Goal: Task Accomplishment & Management: Complete application form

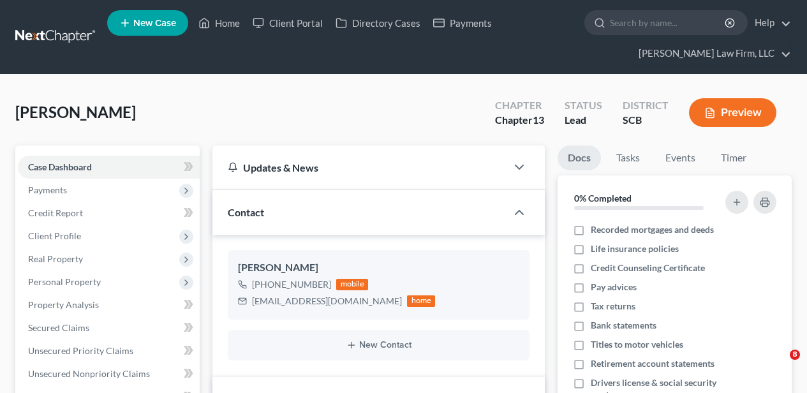
select select "4"
select select "2"
drag, startPoint x: 216, startPoint y: 20, endPoint x: 291, endPoint y: 56, distance: 82.7
click at [216, 20] on link "Home" at bounding box center [219, 22] width 54 height 23
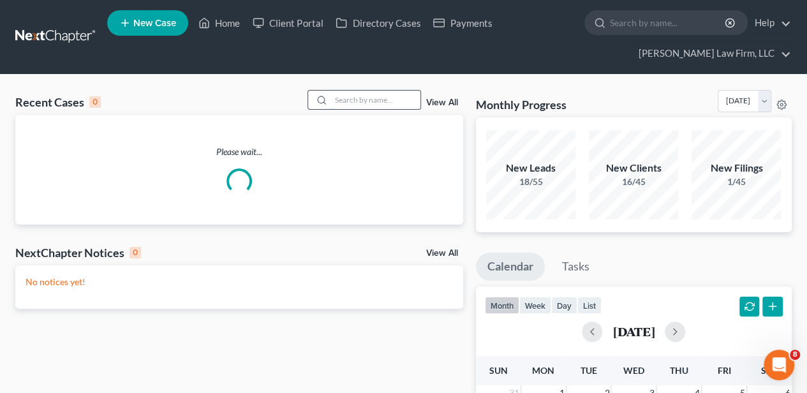
click at [355, 96] on input "search" at bounding box center [375, 100] width 89 height 18
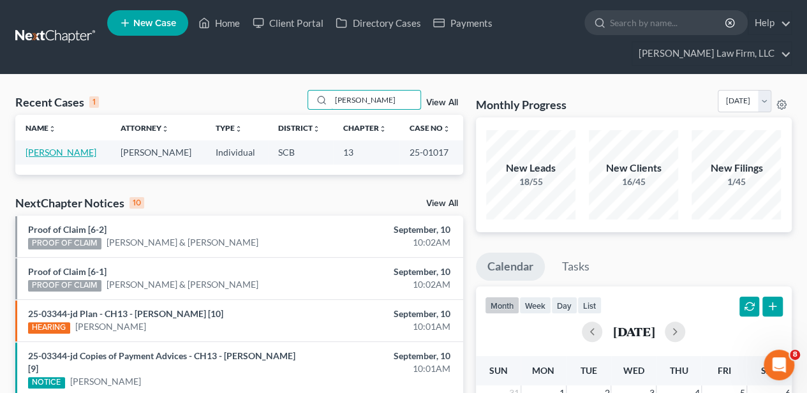
type input "[PERSON_NAME]"
click at [68, 156] on link "[PERSON_NAME]" at bounding box center [61, 152] width 71 height 11
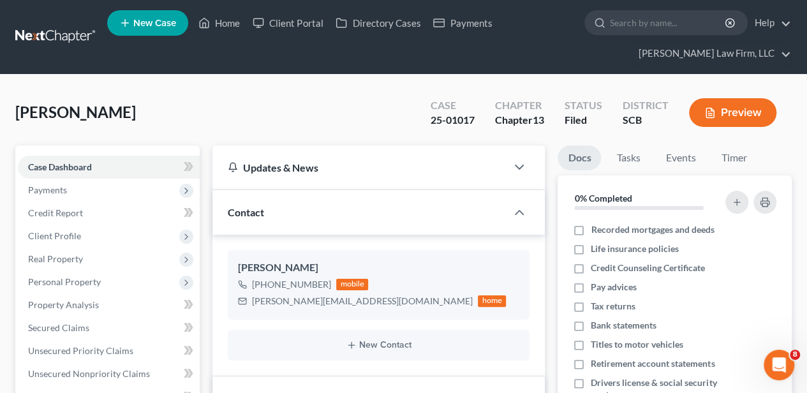
scroll to position [195, 0]
select select "2"
drag, startPoint x: 223, startPoint y: 20, endPoint x: 324, endPoint y: 71, distance: 112.6
click at [223, 20] on link "Home" at bounding box center [219, 22] width 54 height 23
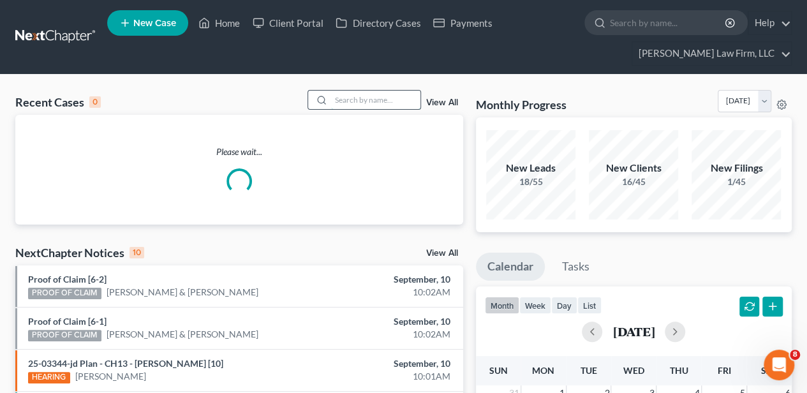
click at [373, 92] on input "search" at bounding box center [375, 100] width 89 height 18
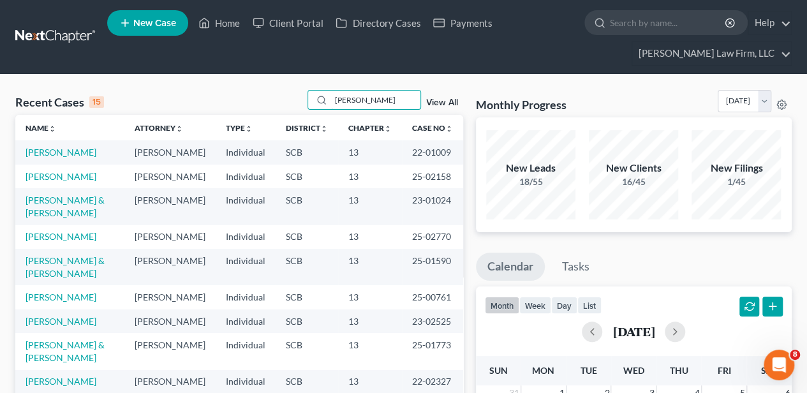
type input "[PERSON_NAME]"
click at [57, 174] on link "[PERSON_NAME]" at bounding box center [61, 176] width 71 height 11
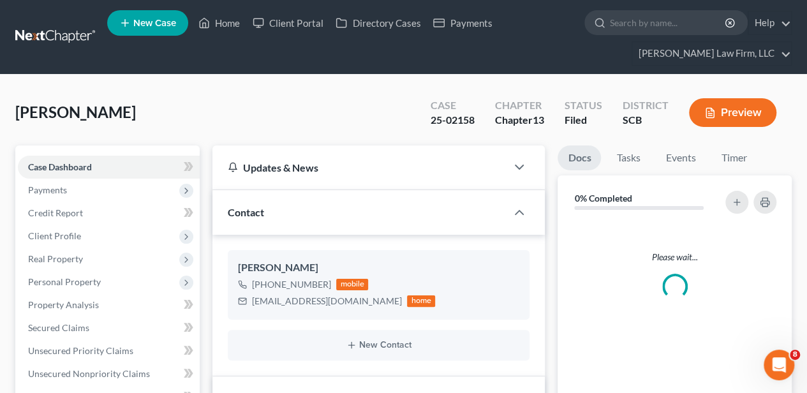
select select "2"
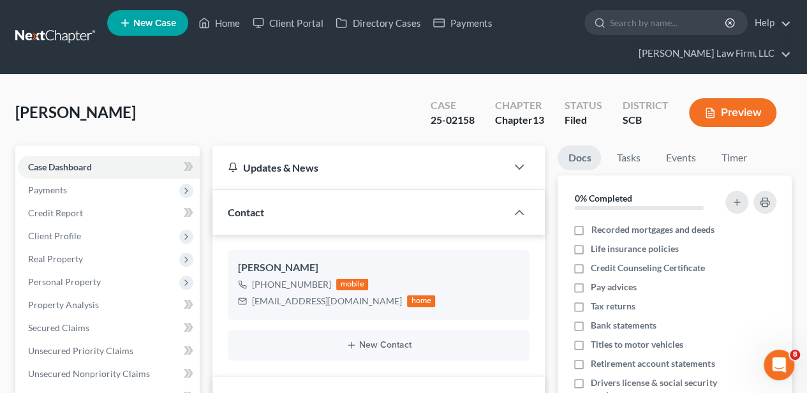
drag, startPoint x: 95, startPoint y: 122, endPoint x: 143, endPoint y: 119, distance: 47.9
click at [95, 122] on div "[PERSON_NAME] Upgraded Case 25-02158 Chapter Chapter 13 Status Filed District S…" at bounding box center [403, 117] width 776 height 55
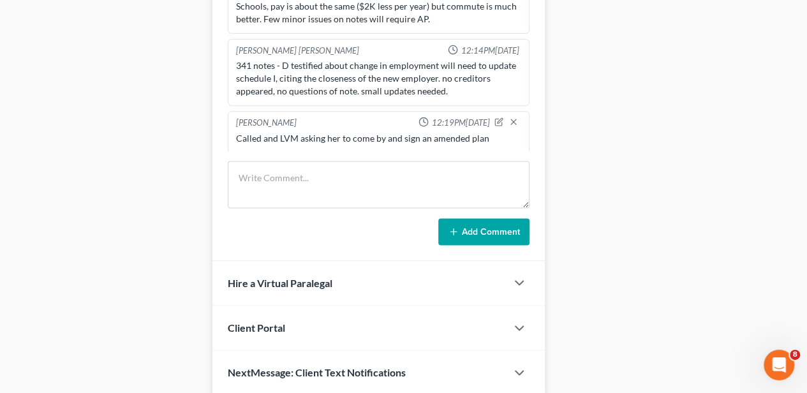
scroll to position [851, 0]
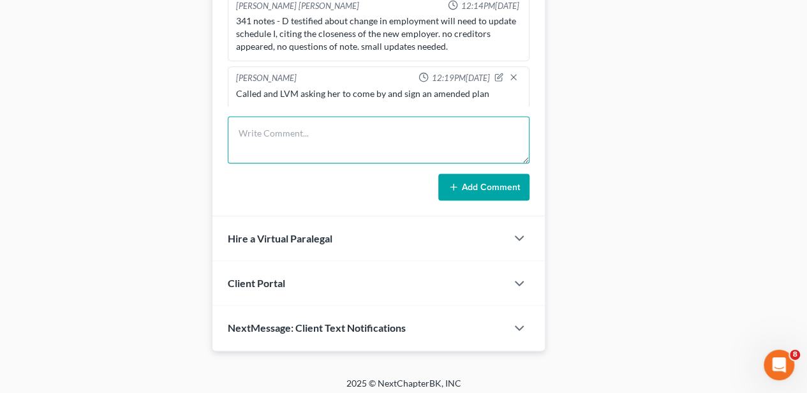
click at [299, 130] on textarea at bounding box center [379, 139] width 302 height 47
type textarea "Called and LVM asking her to return my call to sign [PERSON_NAME]"
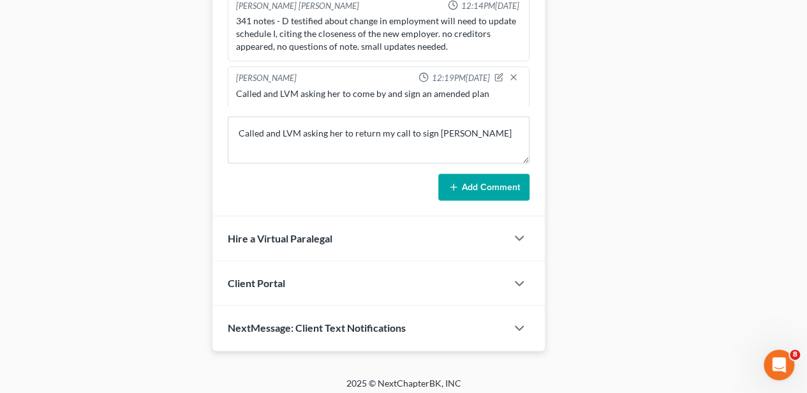
click at [472, 175] on button "Add Comment" at bounding box center [483, 186] width 91 height 27
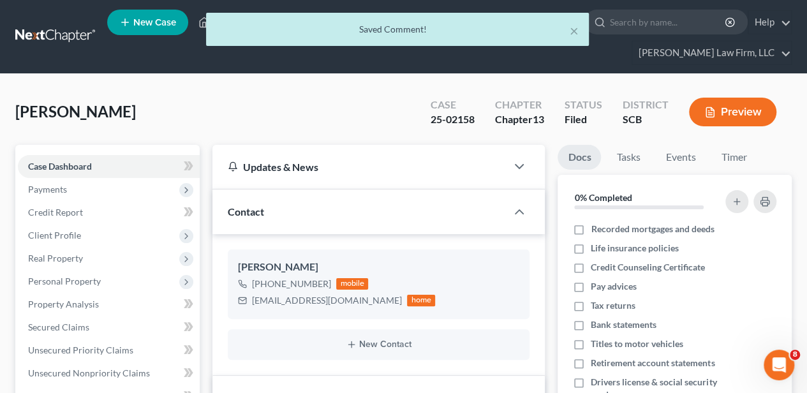
scroll to position [0, 0]
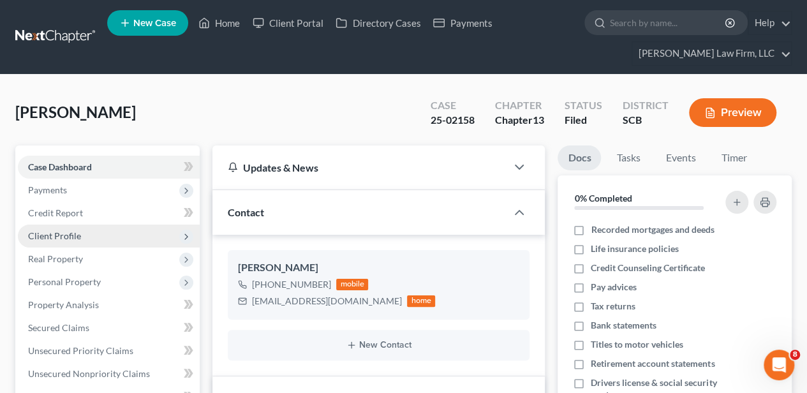
click at [87, 235] on span "Client Profile" at bounding box center [109, 235] width 182 height 23
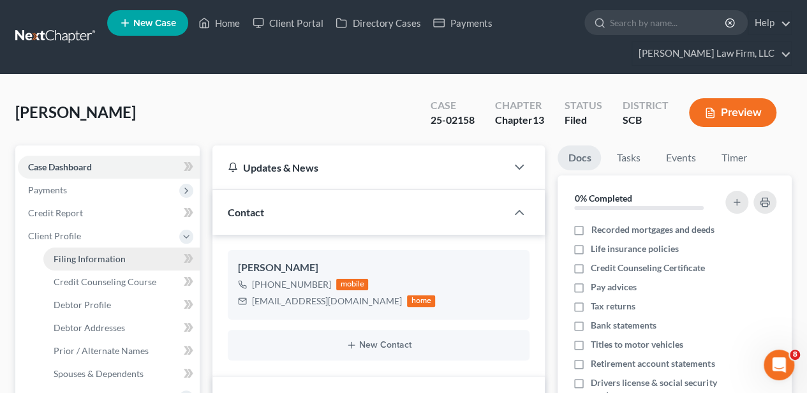
click at [100, 263] on link "Filing Information" at bounding box center [121, 258] width 156 height 23
select select "1"
select select "0"
select select "3"
select select "0"
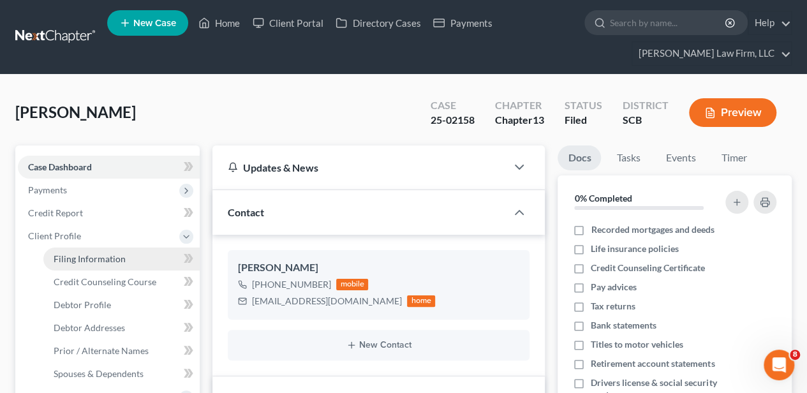
select select "42"
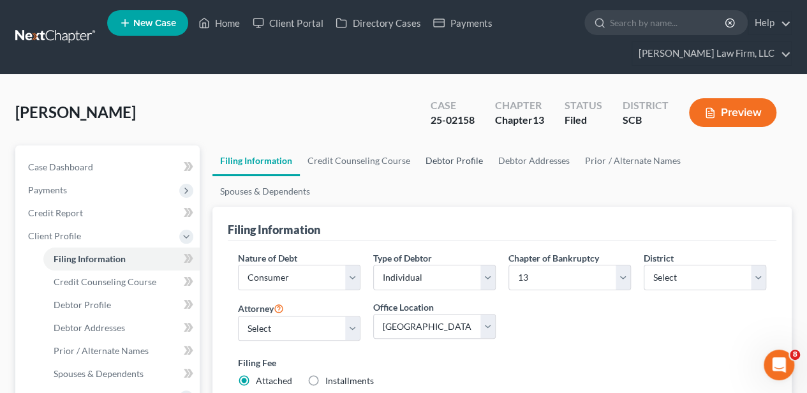
click at [432, 165] on link "Debtor Profile" at bounding box center [454, 160] width 73 height 31
select select "0"
select select "3"
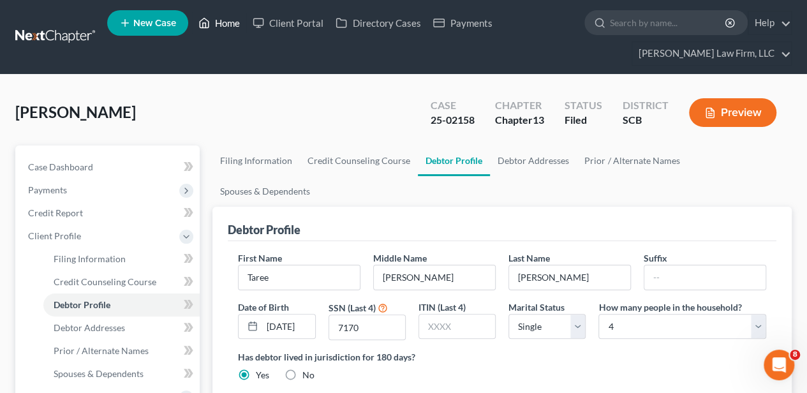
click at [221, 18] on link "Home" at bounding box center [219, 22] width 54 height 23
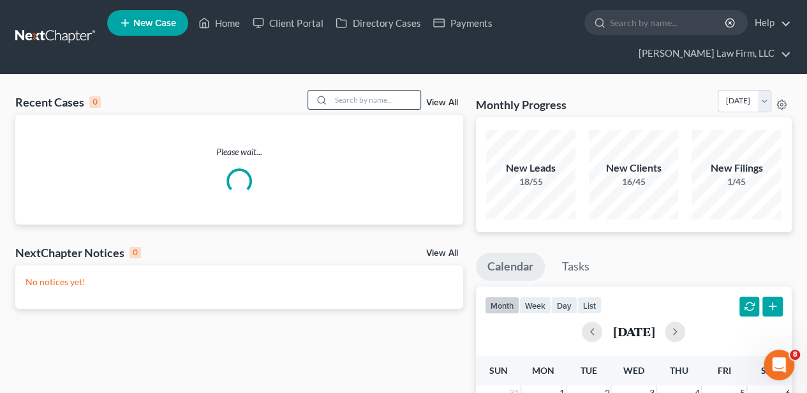
click at [358, 104] on input "search" at bounding box center [375, 100] width 89 height 18
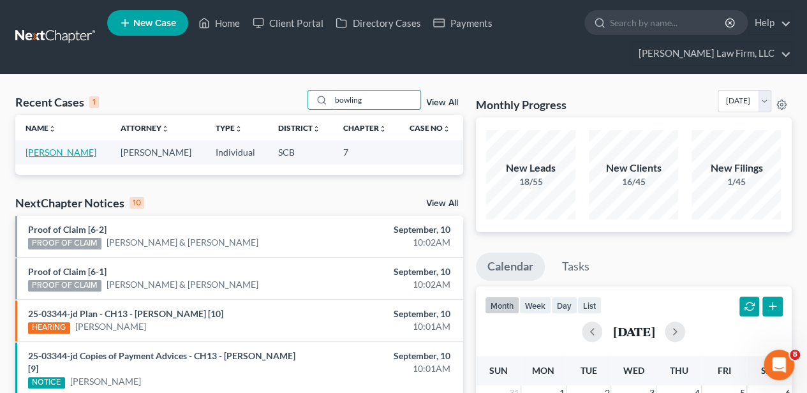
type input "bowling"
click at [65, 154] on link "[PERSON_NAME]" at bounding box center [61, 152] width 71 height 11
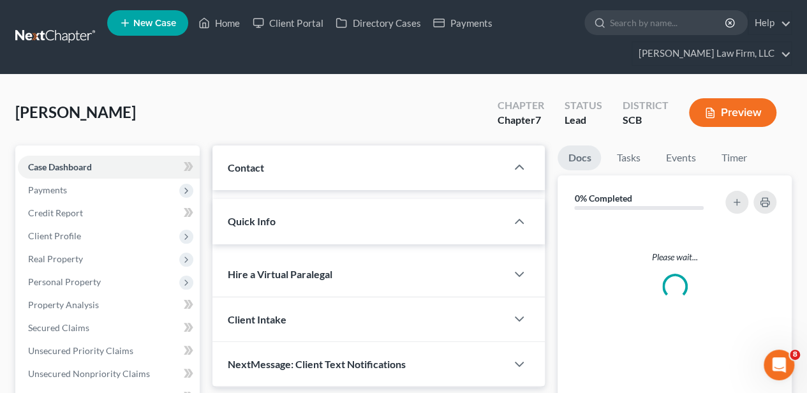
select select "2"
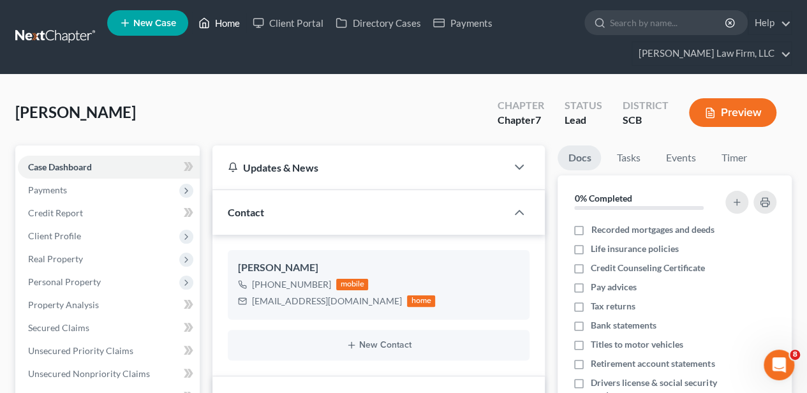
click at [223, 20] on link "Home" at bounding box center [219, 22] width 54 height 23
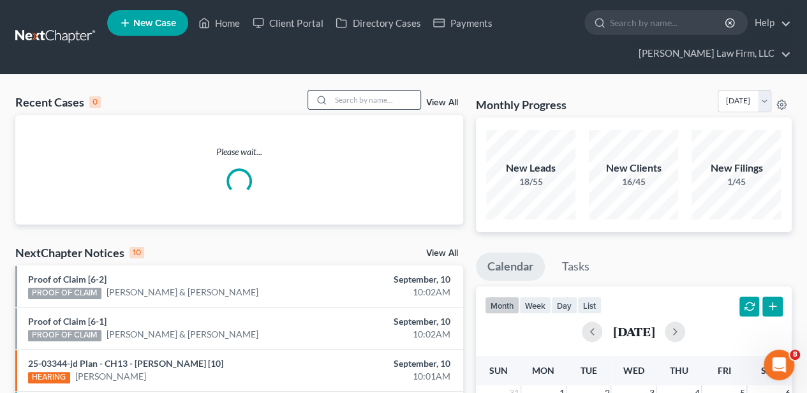
click at [342, 98] on input "search" at bounding box center [375, 100] width 89 height 18
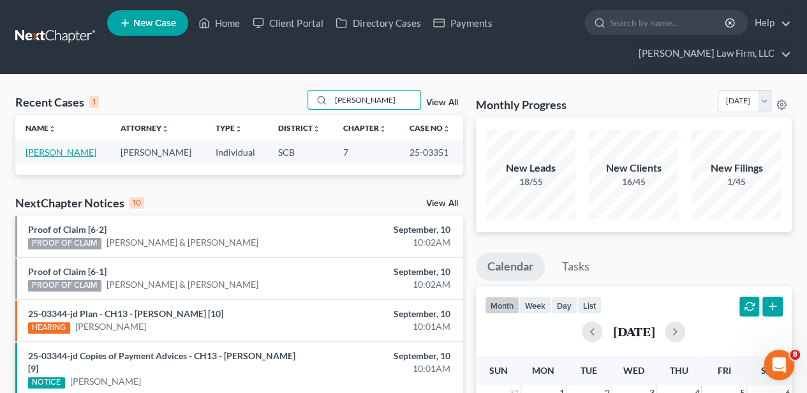
type input "[PERSON_NAME]"
click at [41, 148] on link "[PERSON_NAME]" at bounding box center [61, 152] width 71 height 11
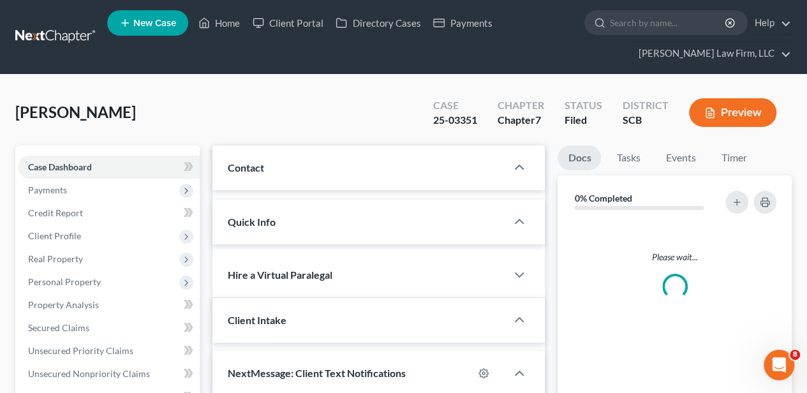
select select "2"
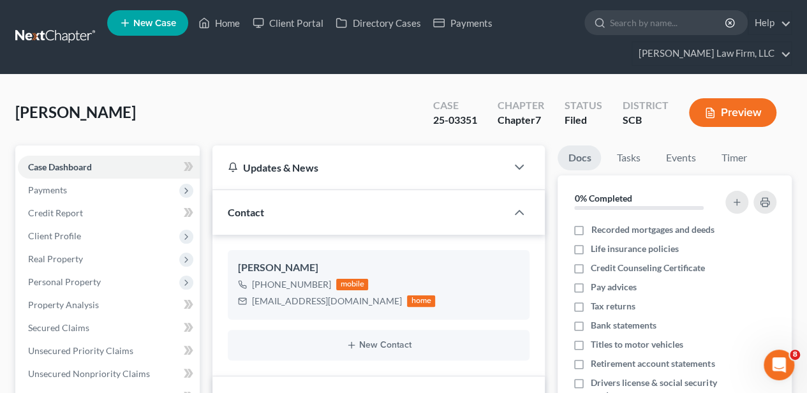
scroll to position [139, 0]
click at [212, 26] on link "Home" at bounding box center [219, 22] width 54 height 23
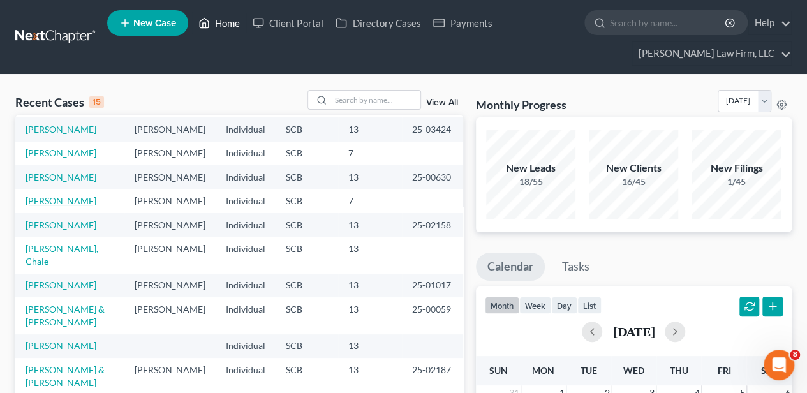
scroll to position [85, 0]
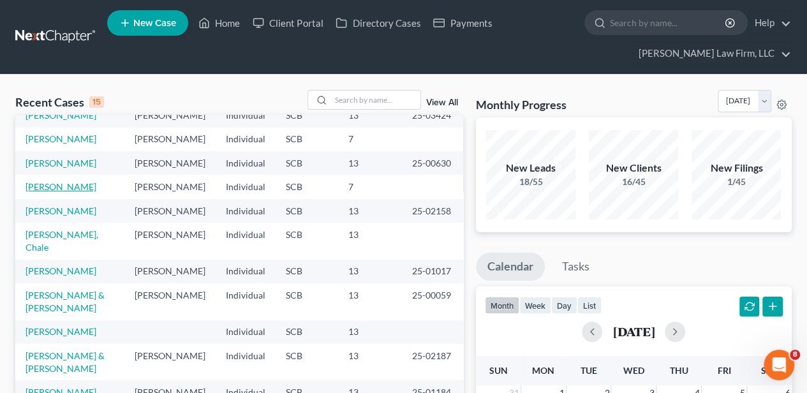
click at [71, 192] on link "[PERSON_NAME]" at bounding box center [61, 186] width 71 height 11
select select "2"
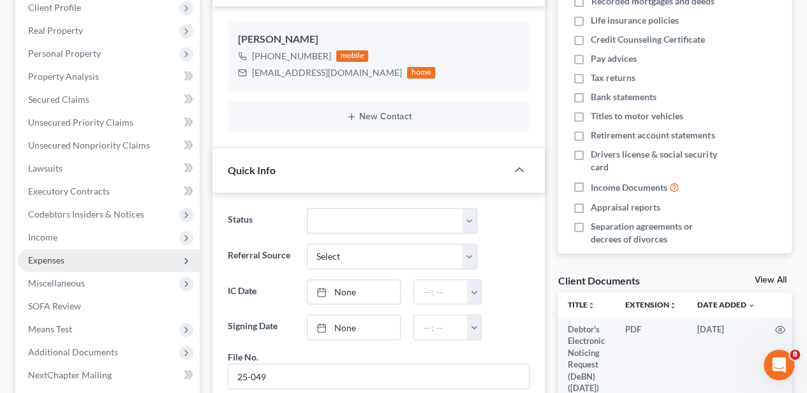
scroll to position [255, 0]
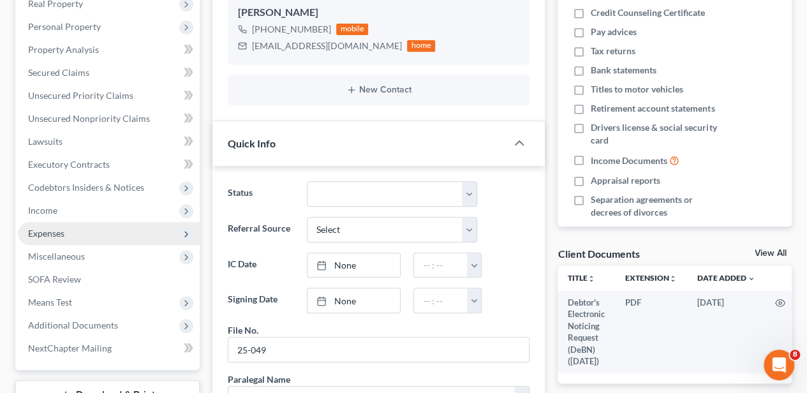
click at [91, 228] on span "Expenses" at bounding box center [109, 233] width 182 height 23
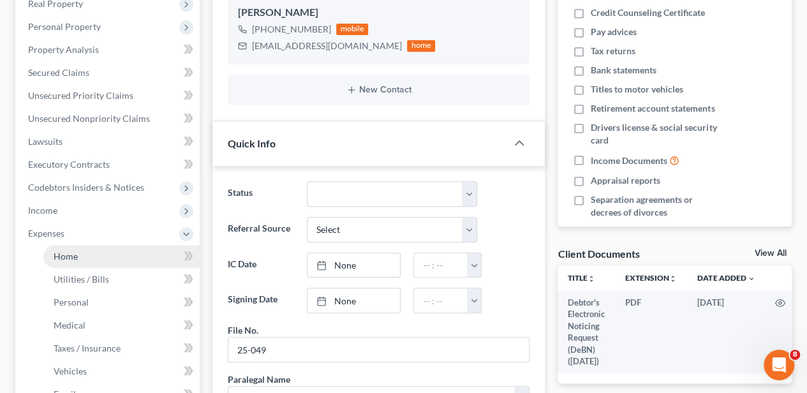
click at [89, 252] on link "Home" at bounding box center [121, 256] width 156 height 23
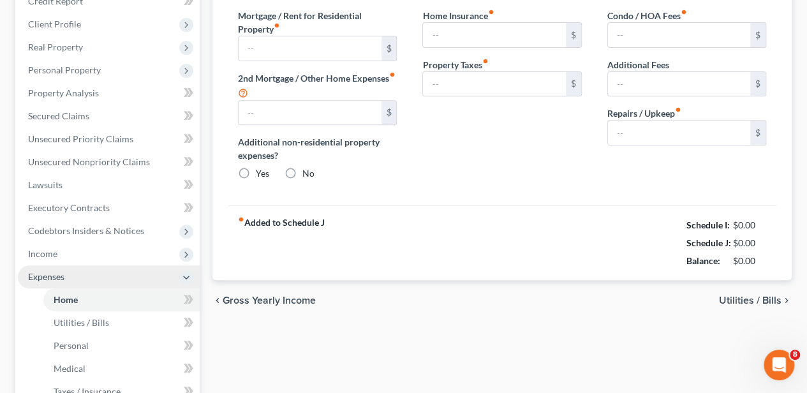
type input "2,020.00"
type input "0.00"
radio input "true"
type input "21.31"
type input "0.00"
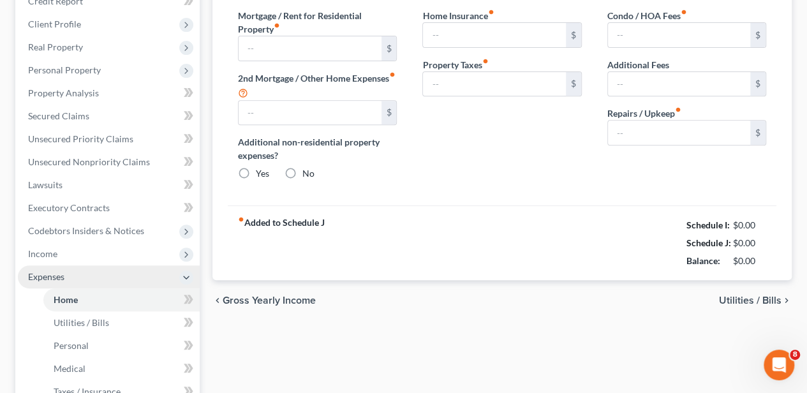
type input "0.00"
type input "50.00"
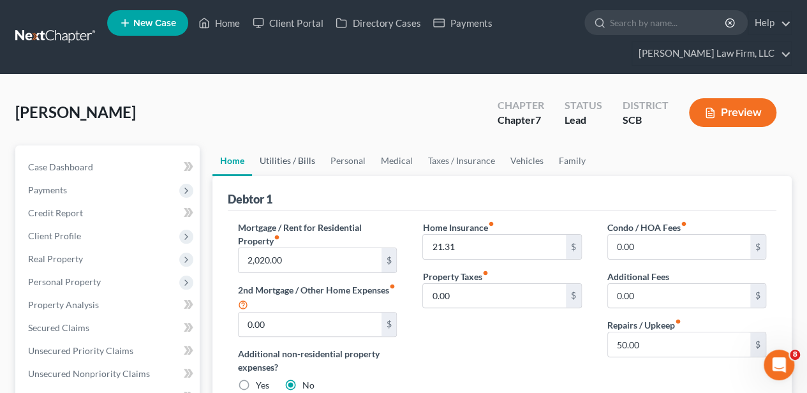
click at [291, 162] on link "Utilities / Bills" at bounding box center [287, 160] width 71 height 31
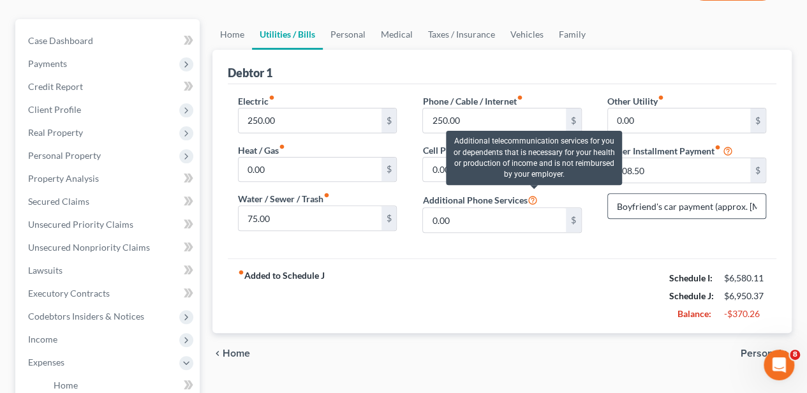
scroll to position [128, 0]
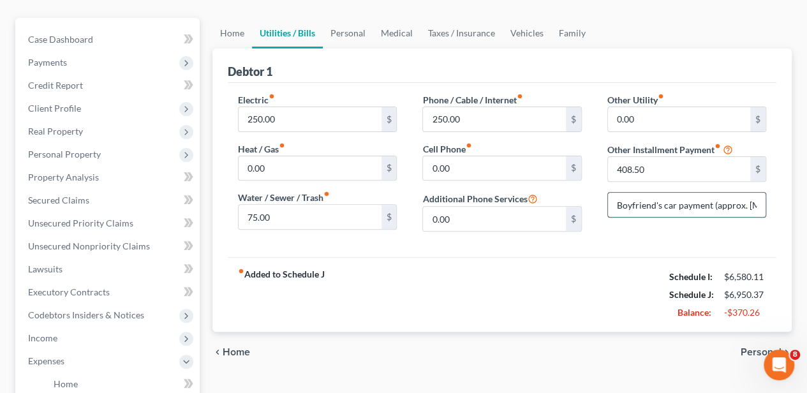
click at [668, 203] on input "Boyfriend's car payment (approx. [MEDICAL_DATA]. $12,334.96)" at bounding box center [686, 205] width 157 height 24
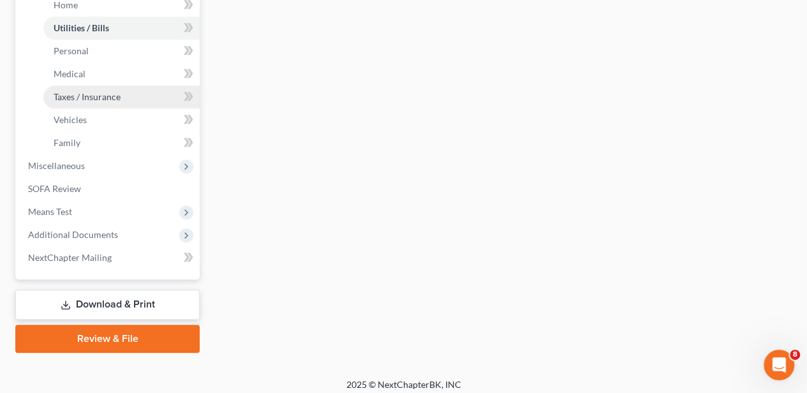
scroll to position [513, 0]
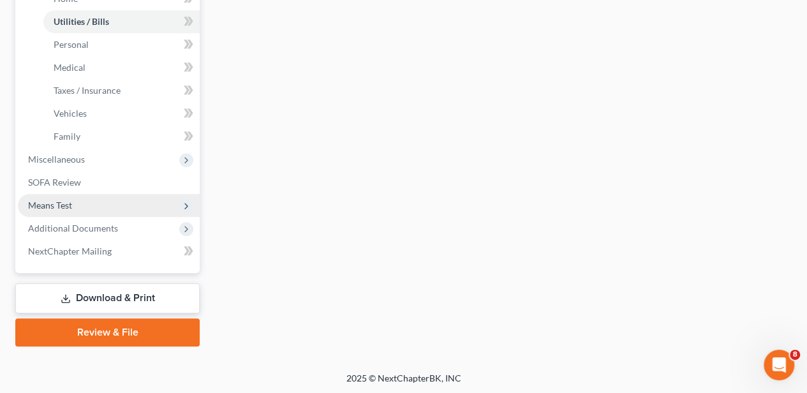
type input "Boyfriend's car payment (approx. [MEDICAL_DATA]. $12,144.96)"
click at [92, 206] on span "Means Test" at bounding box center [109, 205] width 182 height 23
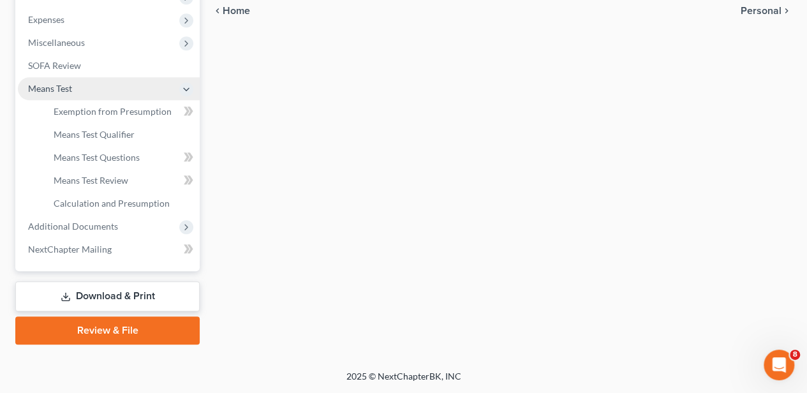
scroll to position [467, 0]
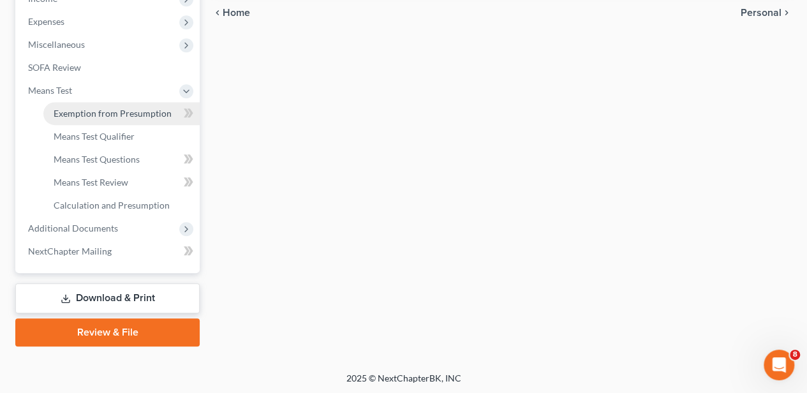
click at [104, 117] on link "Exemption from Presumption" at bounding box center [121, 113] width 156 height 23
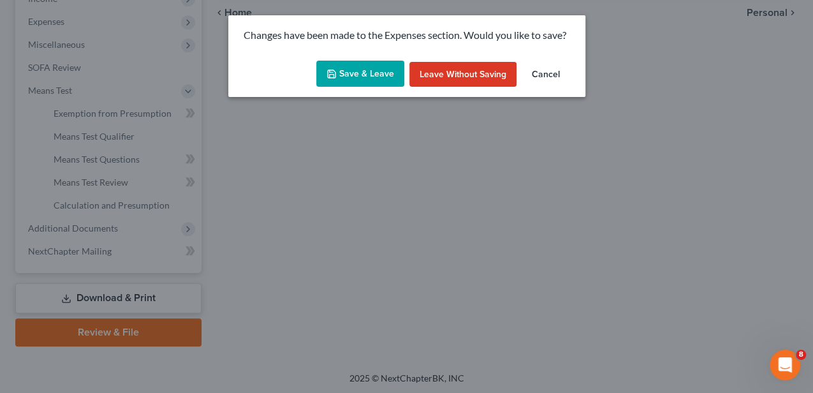
click at [360, 65] on button "Save & Leave" at bounding box center [360, 74] width 88 height 27
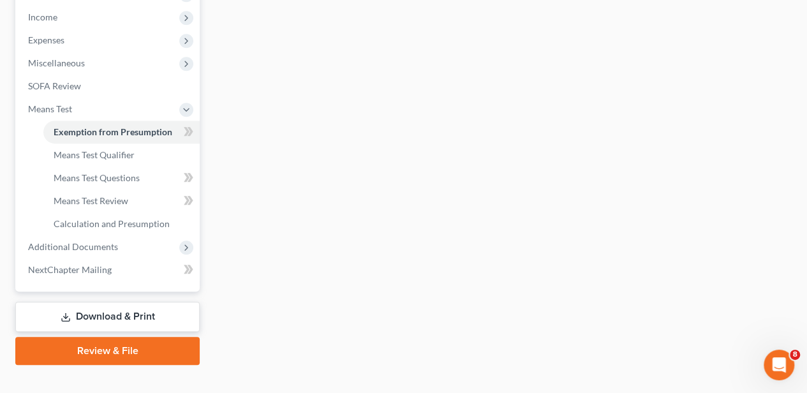
radio input "true"
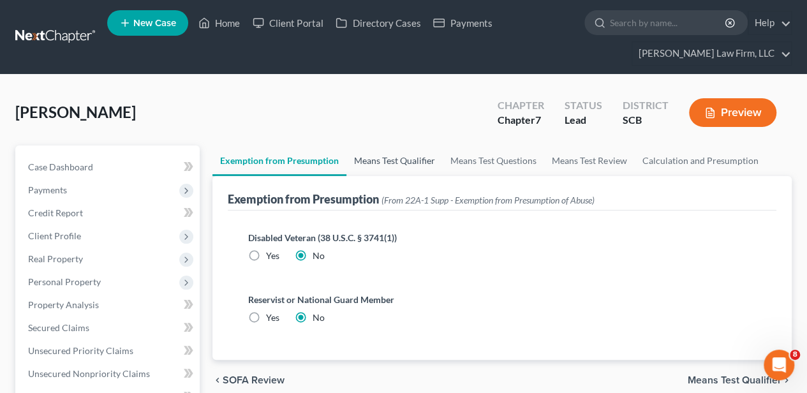
click at [389, 155] on link "Means Test Qualifier" at bounding box center [394, 160] width 96 height 31
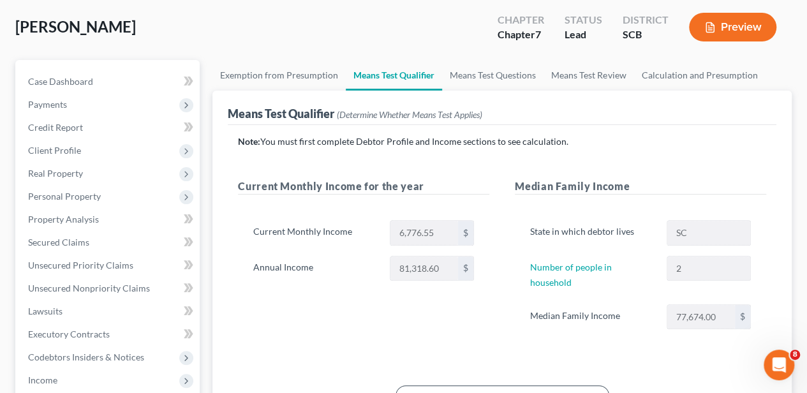
scroll to position [85, 0]
click at [469, 80] on link "Means Test Questions" at bounding box center [492, 76] width 101 height 31
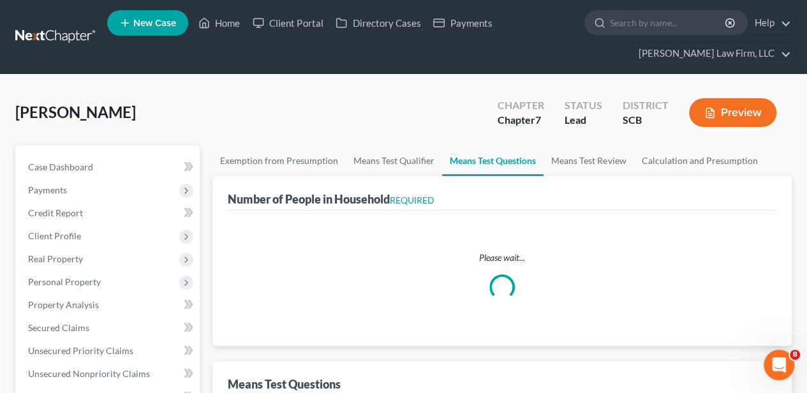
select select "60"
select select "2"
select select "1"
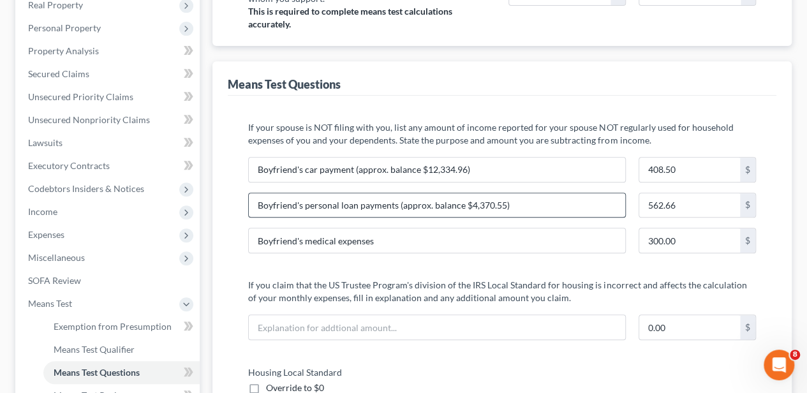
scroll to position [255, 0]
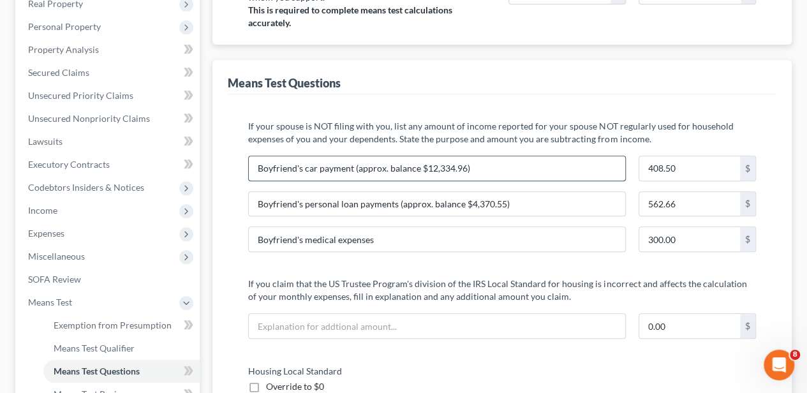
drag, startPoint x: 437, startPoint y: 168, endPoint x: 450, endPoint y: 166, distance: 13.5
click at [450, 166] on input "Boyfriend's car payment (approx. balance $12,334.96)" at bounding box center [437, 168] width 376 height 24
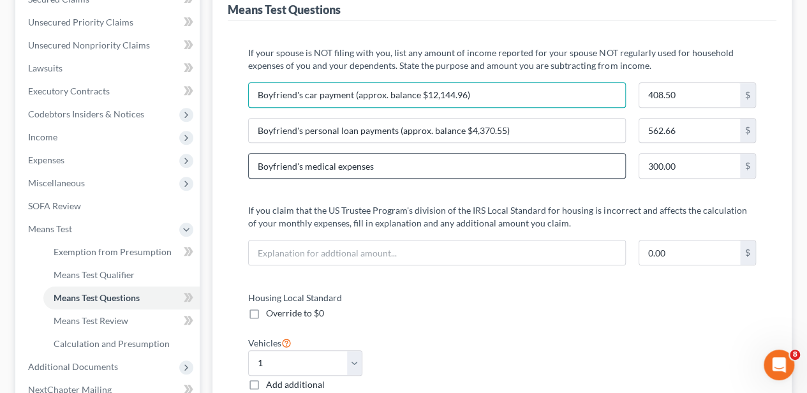
scroll to position [340, 0]
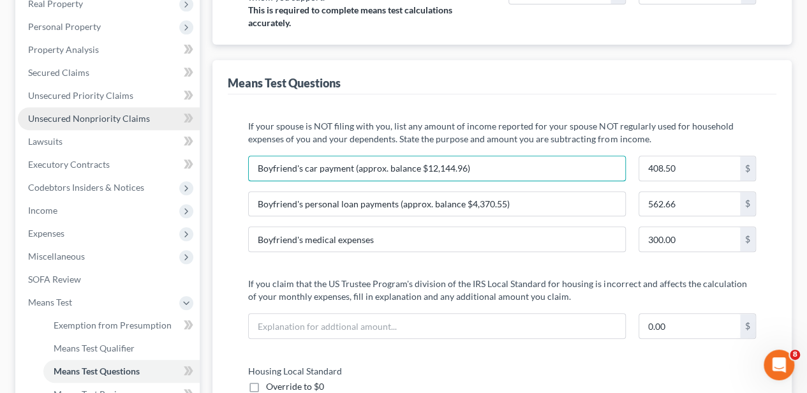
type input "Boyfriend's car payment (approx. balance $12,144.96)"
click at [131, 113] on span "Unsecured Nonpriority Claims" at bounding box center [89, 118] width 122 height 11
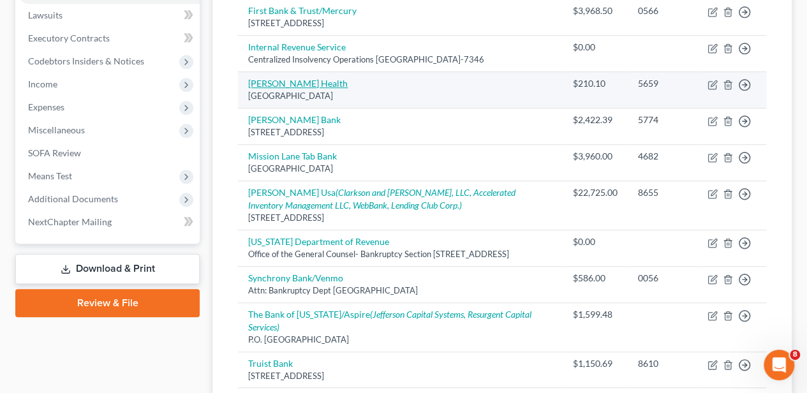
scroll to position [425, 0]
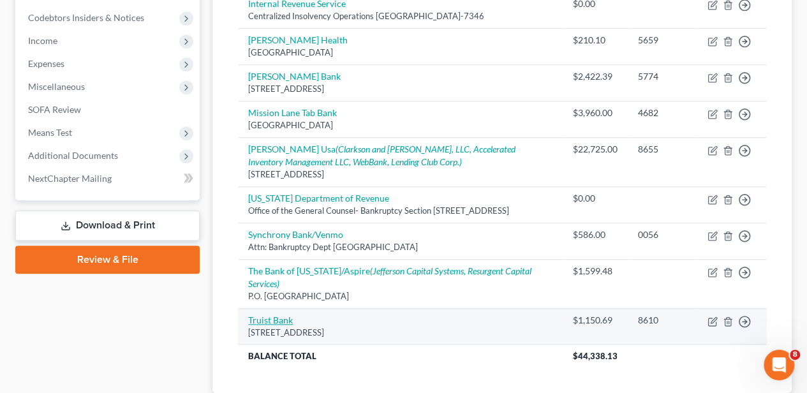
click at [279, 325] on link "Truist Bank" at bounding box center [270, 319] width 45 height 11
select select "28"
select select "2"
select select "0"
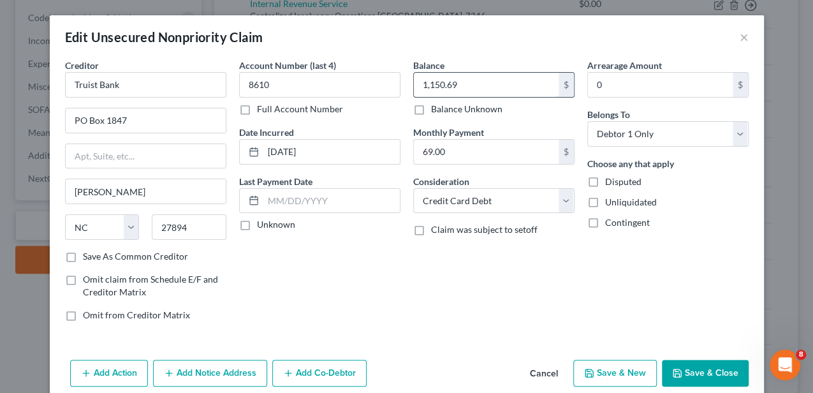
click at [439, 85] on input "1,150.69" at bounding box center [486, 85] width 145 height 24
type input "1,211.75"
click at [686, 366] on button "Save & Close" at bounding box center [705, 373] width 87 height 27
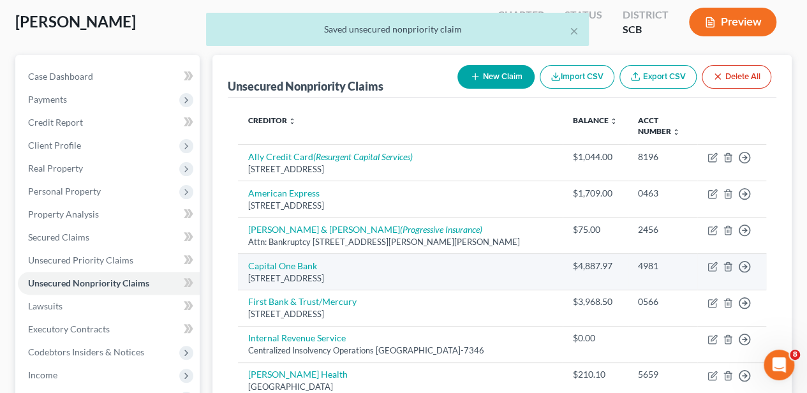
scroll to position [85, 0]
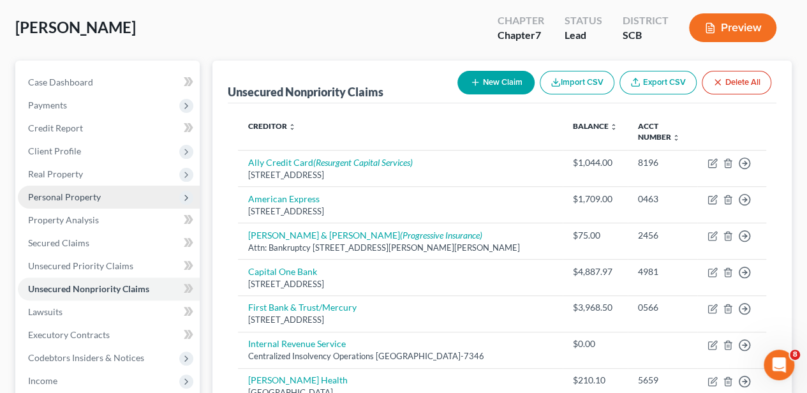
click at [87, 195] on span "Personal Property" at bounding box center [64, 196] width 73 height 11
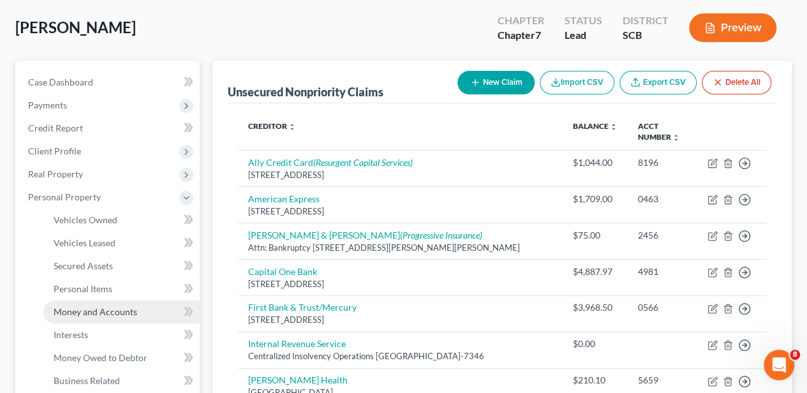
click at [109, 308] on span "Money and Accounts" at bounding box center [96, 311] width 84 height 11
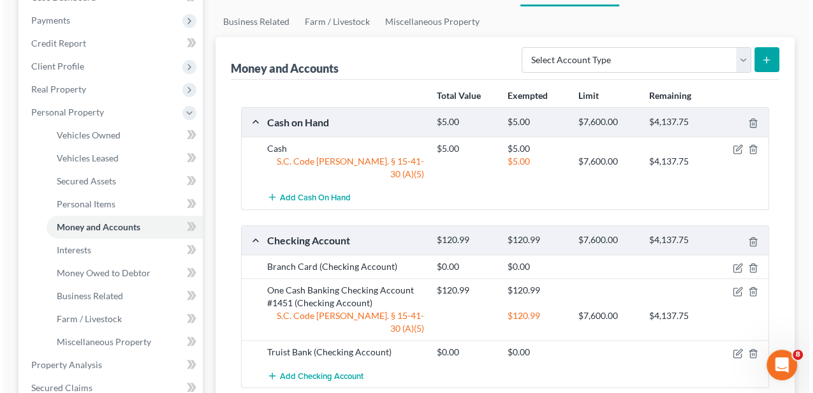
scroll to position [212, 0]
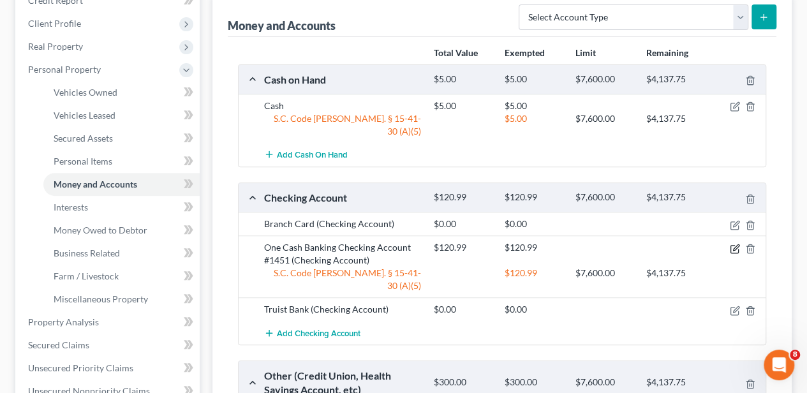
click at [735, 244] on icon "button" at bounding box center [736, 247] width 6 height 6
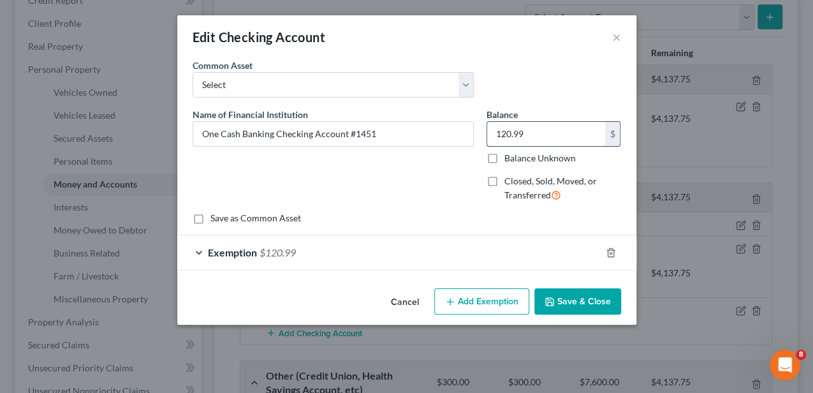
click at [536, 137] on input "120.99" at bounding box center [546, 134] width 118 height 24
type input "568.44"
click at [449, 254] on div "Exemption $120.99" at bounding box center [388, 252] width 423 height 34
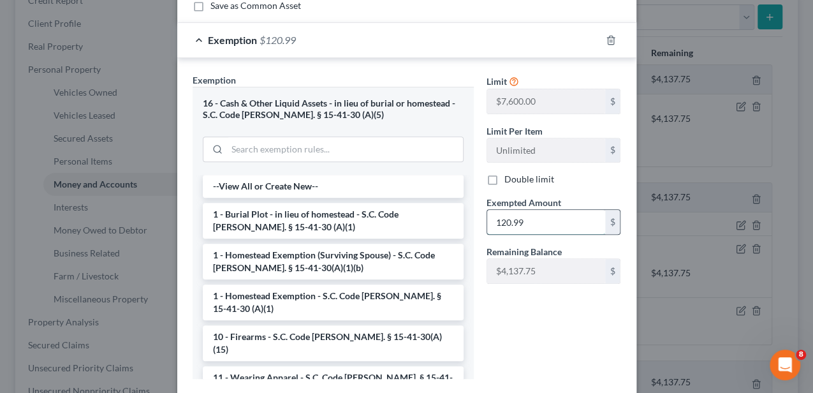
click at [513, 210] on input "120.99" at bounding box center [546, 222] width 118 height 24
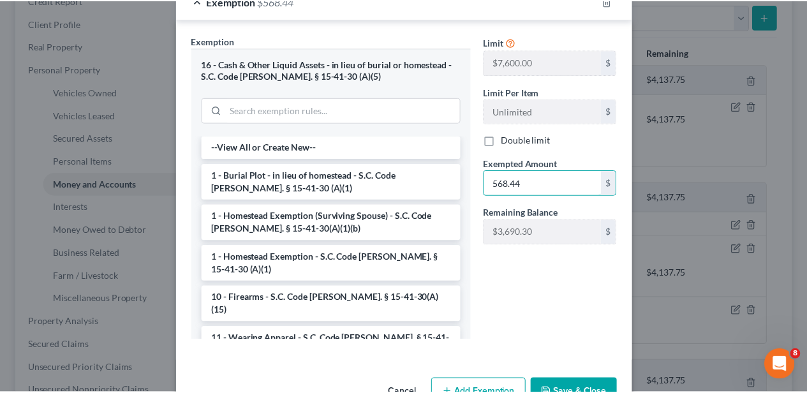
scroll to position [287, 0]
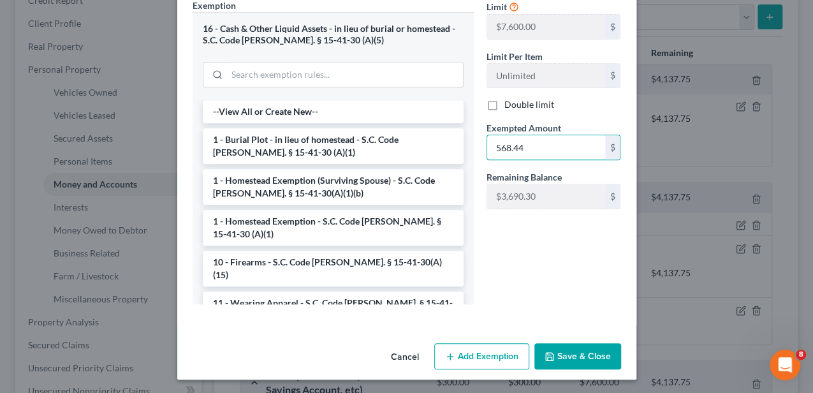
type input "568.44"
click at [584, 353] on button "Save & Close" at bounding box center [577, 356] width 87 height 27
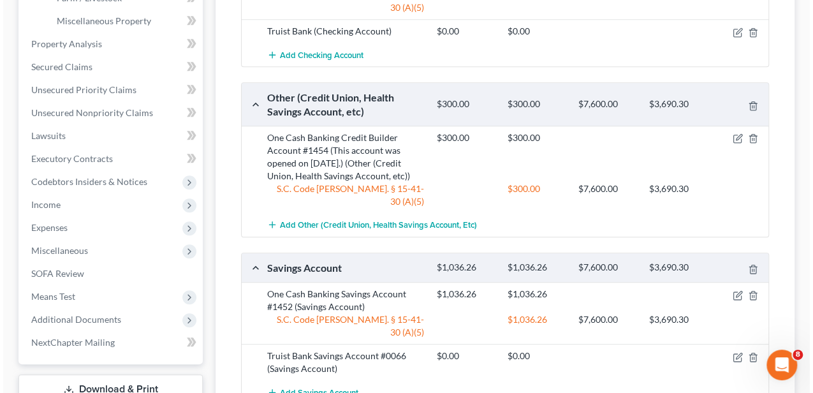
scroll to position [510, 0]
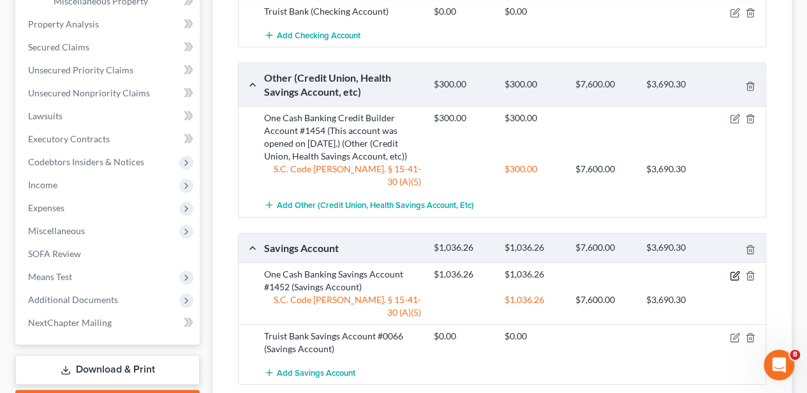
click at [735, 270] on icon "button" at bounding box center [734, 275] width 10 height 10
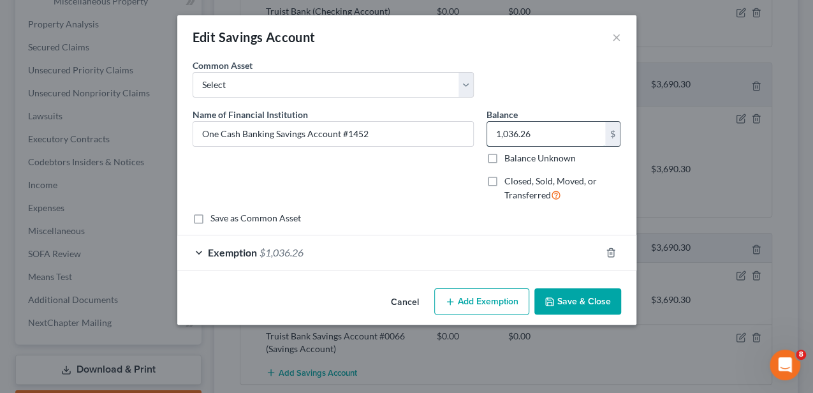
click at [529, 125] on input "1,036.26" at bounding box center [546, 134] width 118 height 24
type input "20.47"
click at [467, 245] on div "Exemption $1,036.26" at bounding box center [388, 252] width 423 height 34
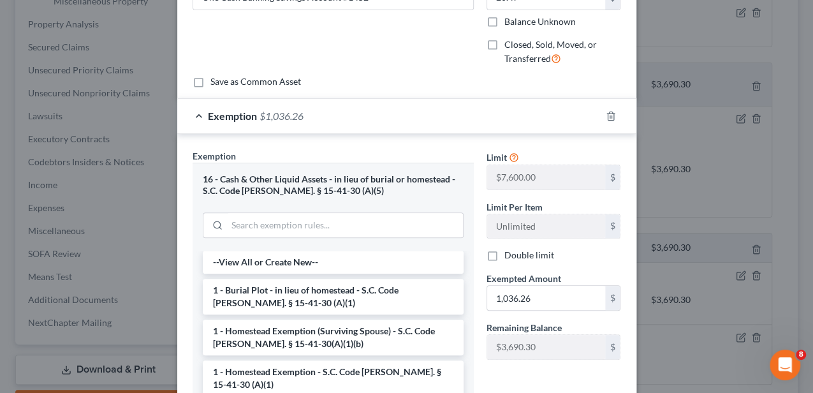
scroll to position [170, 0]
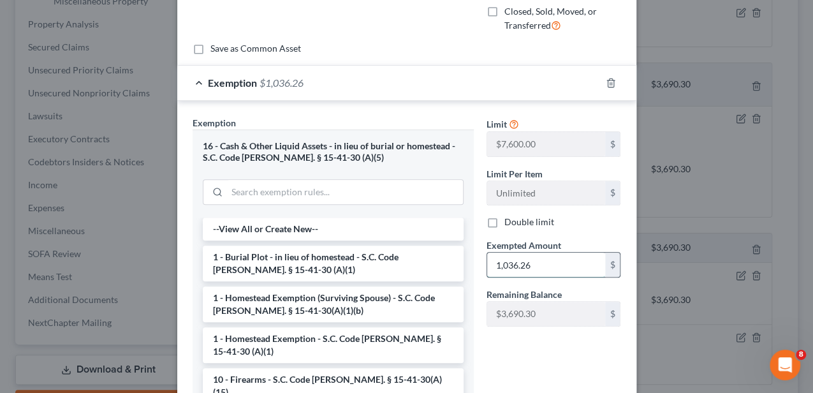
click at [529, 263] on input "1,036.26" at bounding box center [546, 265] width 118 height 24
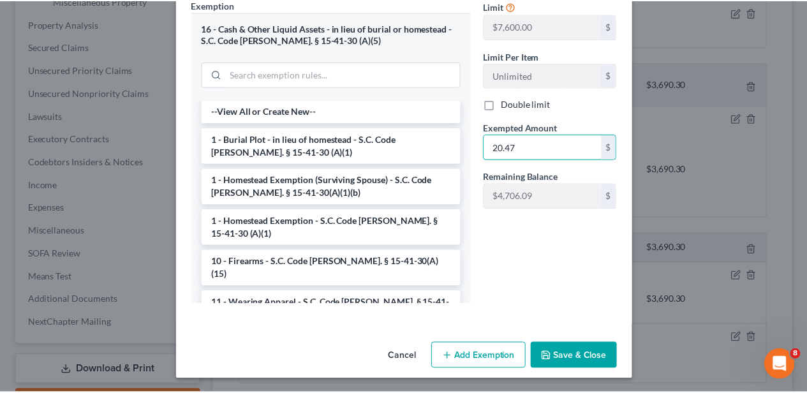
scroll to position [287, 0]
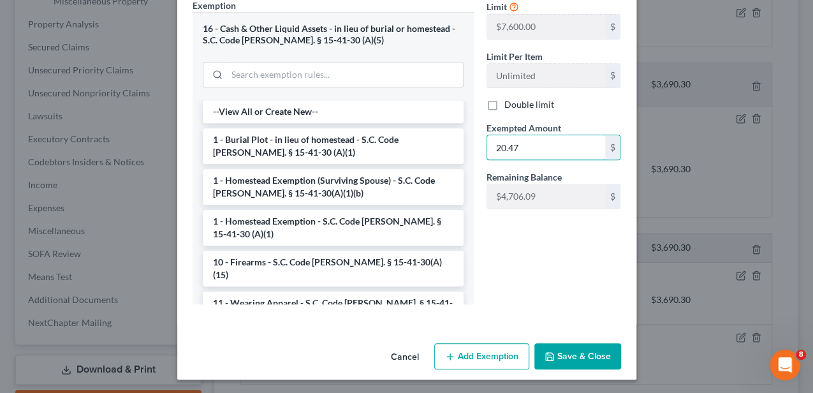
type input "20.47"
click at [583, 353] on button "Save & Close" at bounding box center [577, 356] width 87 height 27
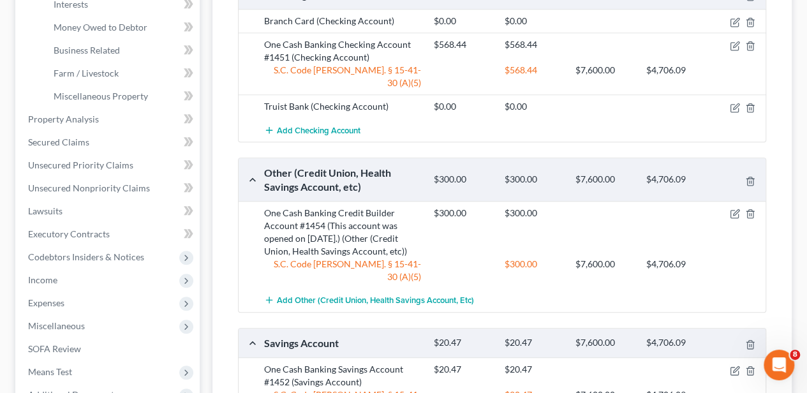
scroll to position [416, 0]
click at [733, 208] on icon "button" at bounding box center [734, 213] width 10 height 10
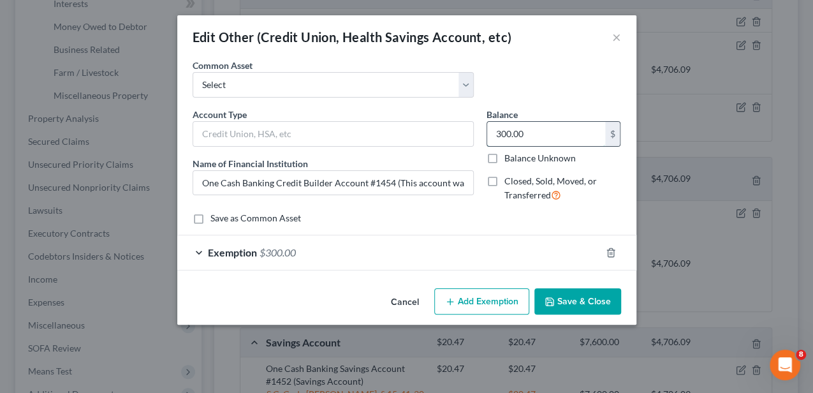
click at [538, 135] on input "300.00" at bounding box center [546, 134] width 118 height 24
type input "11.00"
click at [403, 299] on button "Cancel" at bounding box center [405, 302] width 48 height 26
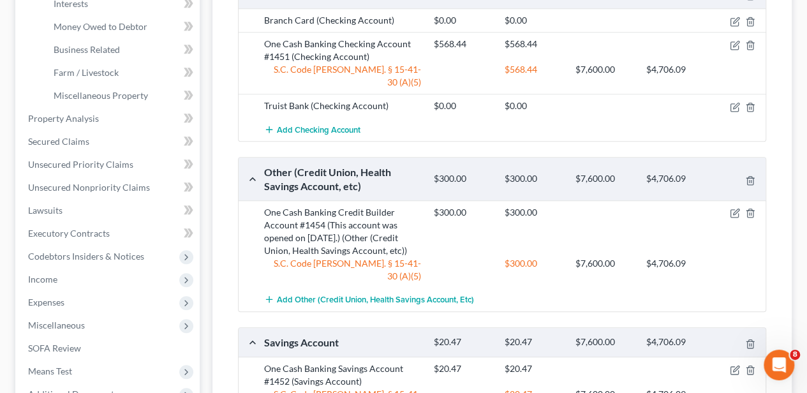
click at [727, 206] on div at bounding box center [738, 212] width 57 height 13
click at [735, 208] on icon "button" at bounding box center [734, 213] width 10 height 10
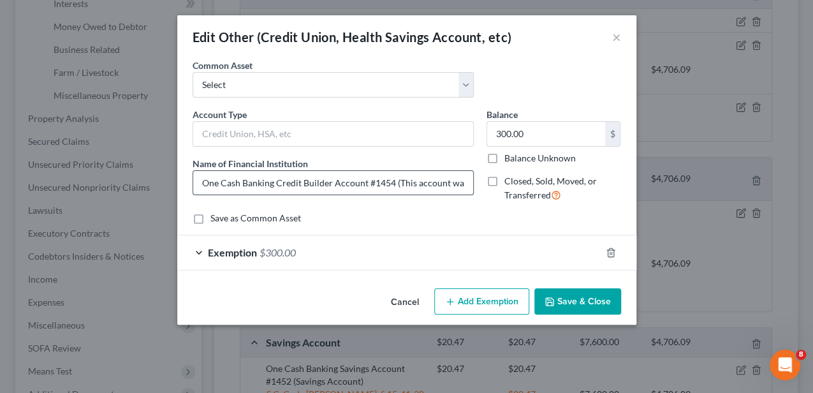
click at [332, 182] on input "One Cash Banking Credit Builder Account #1454 (This account was opened on [DATE…" at bounding box center [333, 183] width 280 height 24
type input "One Cash Banking Credit Builder Deposit Account #1454 (This account was opened …"
click at [560, 293] on button "Save & Close" at bounding box center [577, 301] width 87 height 27
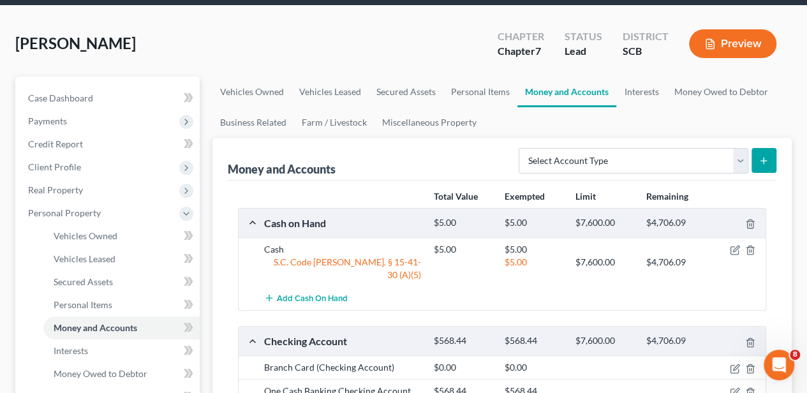
scroll to position [0, 0]
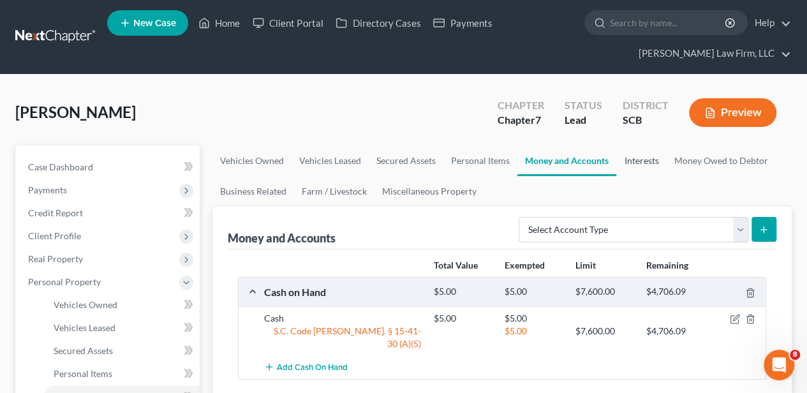
click at [629, 158] on link "Interests" at bounding box center [641, 160] width 50 height 31
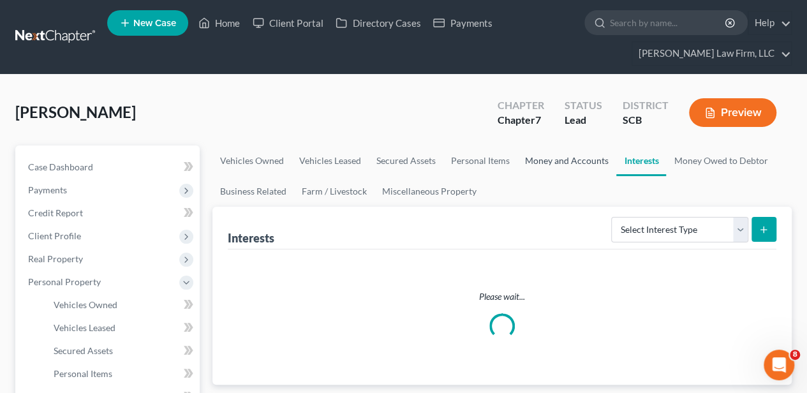
click at [559, 159] on link "Money and Accounts" at bounding box center [566, 160] width 99 height 31
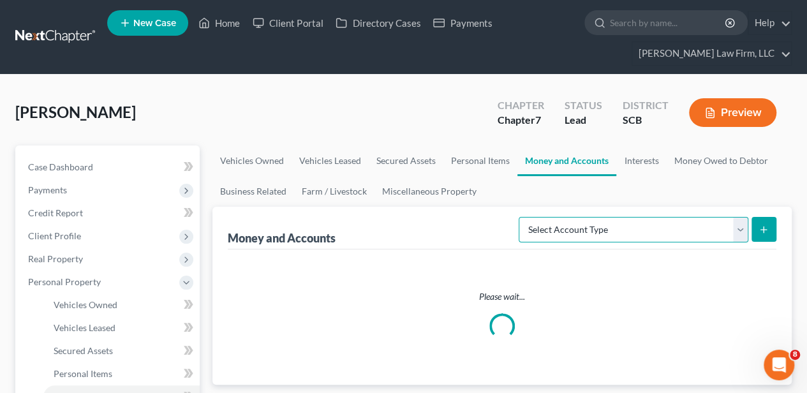
click at [596, 231] on select "Select Account Type Brokerage Cash on Hand Certificates of Deposit Checking Acc…" at bounding box center [633, 230] width 230 height 26
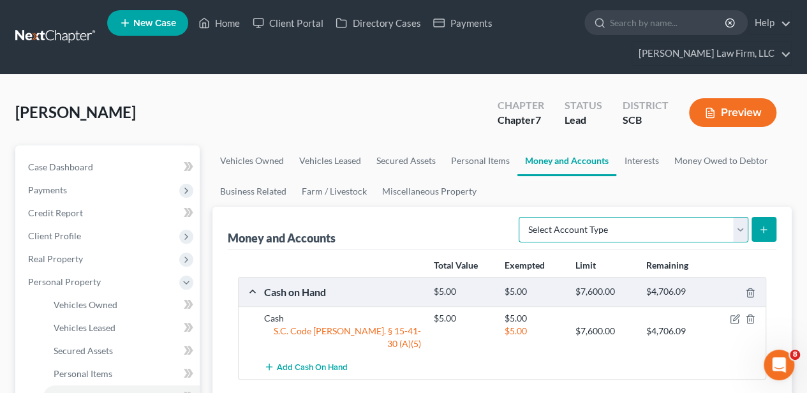
select select "checking"
click at [522, 217] on select "Select Account Type Brokerage Cash on Hand Certificates of Deposit Checking Acc…" at bounding box center [633, 230] width 230 height 26
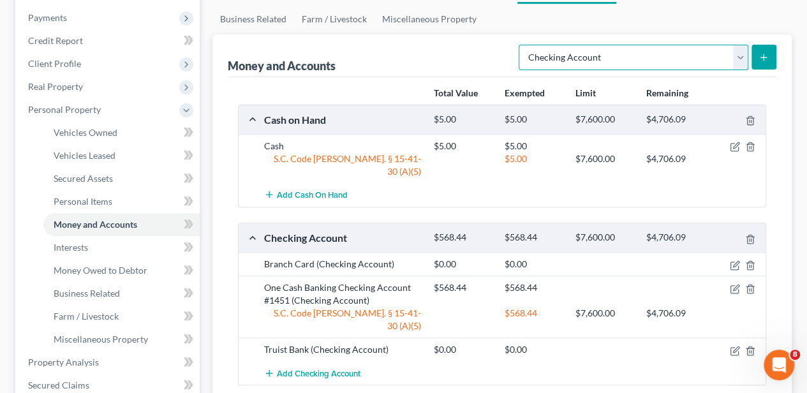
scroll to position [170, 0]
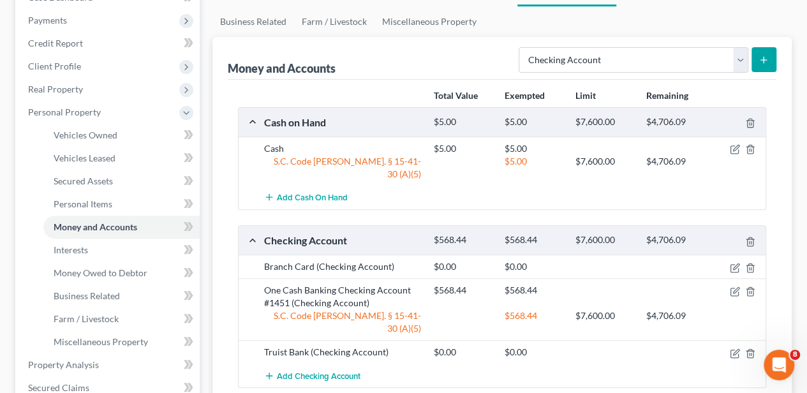
click at [759, 59] on icon "submit" at bounding box center [763, 60] width 10 height 10
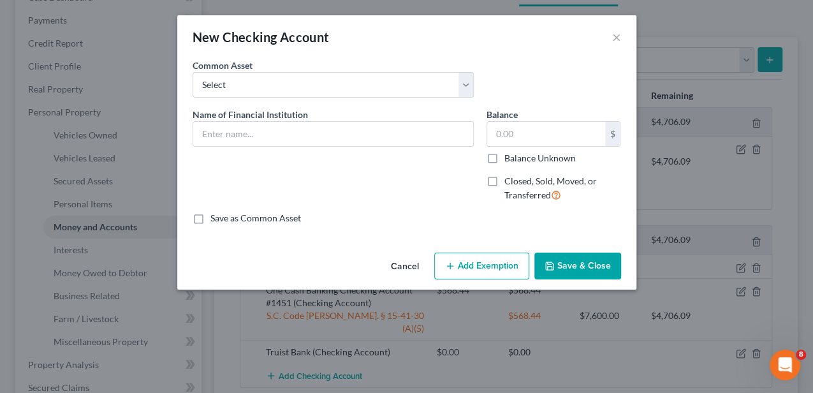
click at [390, 261] on button "Cancel" at bounding box center [405, 267] width 48 height 26
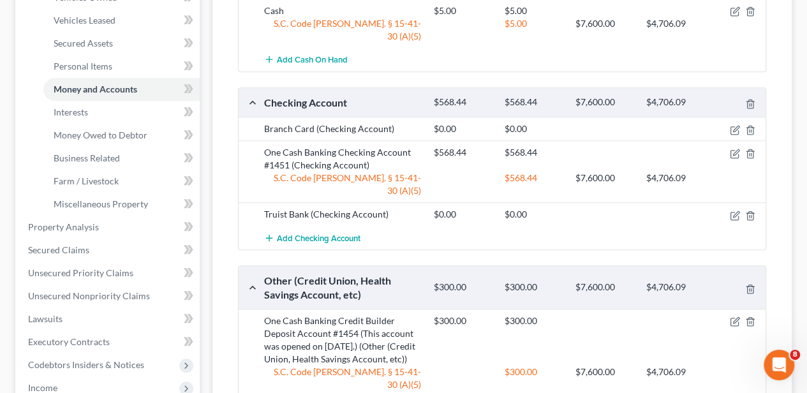
scroll to position [383, 0]
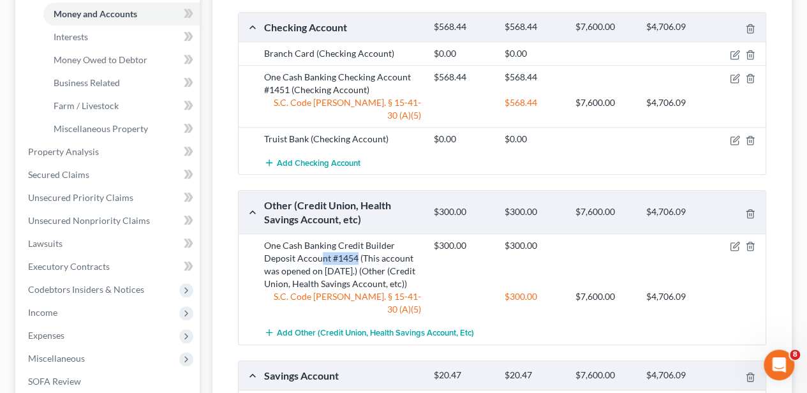
drag, startPoint x: 356, startPoint y: 231, endPoint x: 318, endPoint y: 230, distance: 37.7
click at [318, 239] on div "One Cash Banking Credit Builder Deposit Account #1454 (This account was opened …" at bounding box center [343, 264] width 170 height 51
drag, startPoint x: 320, startPoint y: 230, endPoint x: 361, endPoint y: 242, distance: 42.6
click at [361, 242] on div "One Cash Banking Credit Builder Deposit Account #1454 (This account was opened …" at bounding box center [343, 264] width 170 height 51
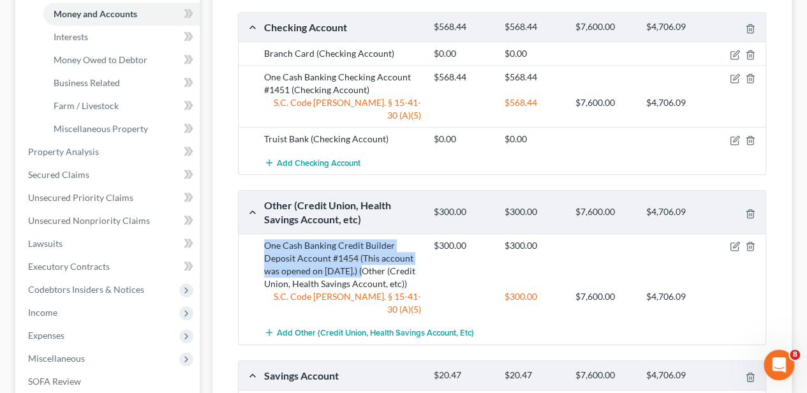
drag, startPoint x: 360, startPoint y: 242, endPoint x: 269, endPoint y: 219, distance: 93.9
click at [269, 239] on div "One Cash Banking Credit Builder Deposit Account #1454 (This account was opened …" at bounding box center [343, 264] width 170 height 51
copy div "One Cash Banking Credit Builder Deposit Account #1454 (This account was opened …"
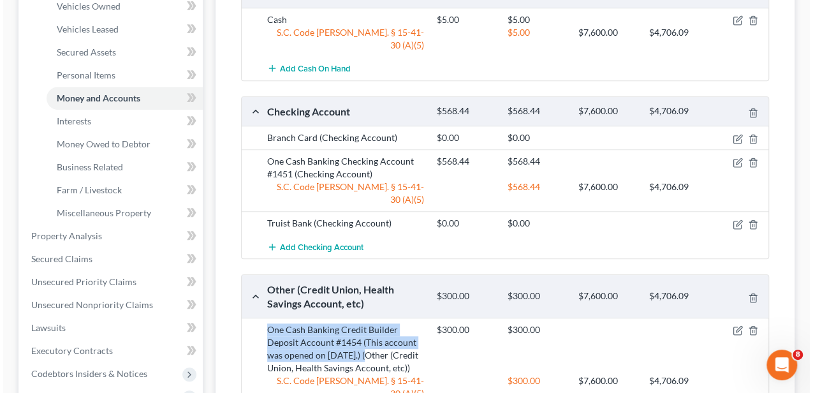
scroll to position [170, 0]
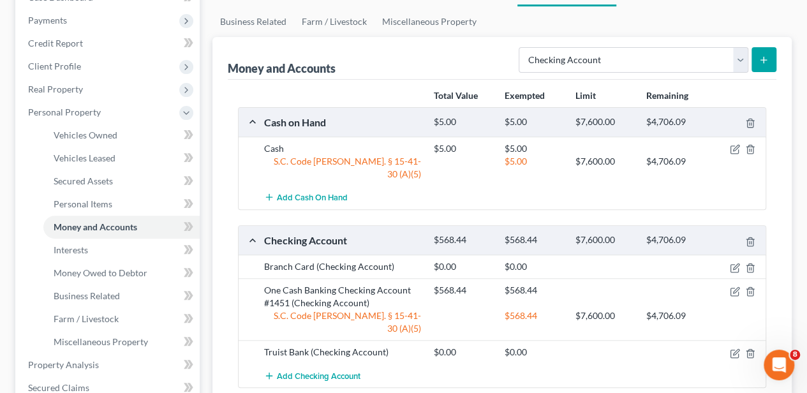
click at [754, 61] on button "submit" at bounding box center [763, 59] width 25 height 25
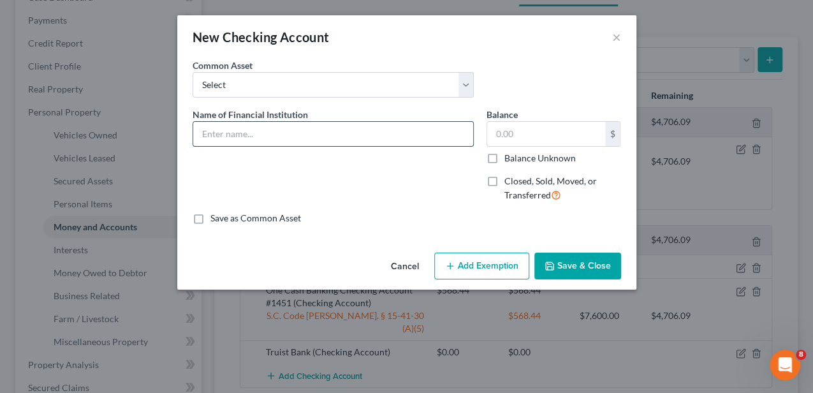
click at [279, 142] on input "text" at bounding box center [333, 134] width 280 height 24
paste input "One Cash Banking Credit Builder Deposit Account #1454 (This account was opened …"
click at [306, 136] on input "One Cash Banking Credit Builder Deposit Account #1454 (This account was opened …" at bounding box center [333, 134] width 280 height 24
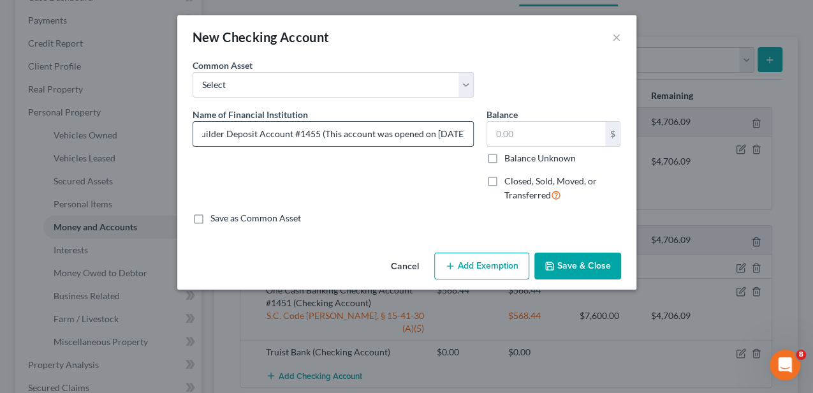
drag, startPoint x: 430, startPoint y: 134, endPoint x: 448, endPoint y: 135, distance: 17.9
click at [448, 135] on input "One Cash Banking Credit Builder Deposit Account #1455 (This account was opened …" at bounding box center [333, 134] width 280 height 24
type input "One Cash Banking Credit Builder Deposit Account #1455 (This account was opened …"
click at [502, 133] on input "text" at bounding box center [546, 134] width 118 height 24
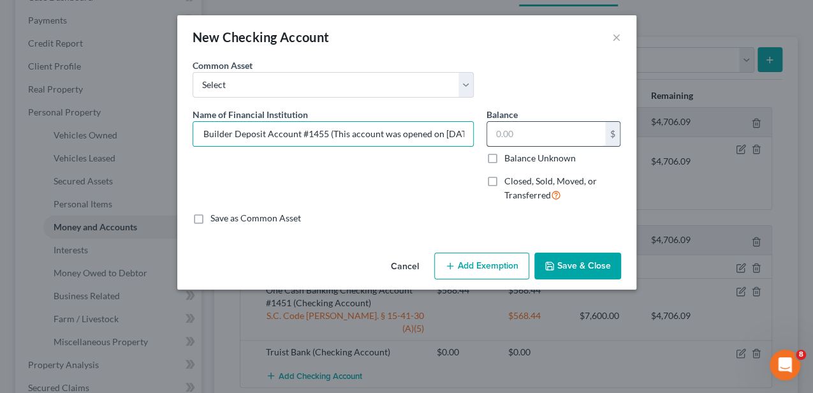
scroll to position [0, 0]
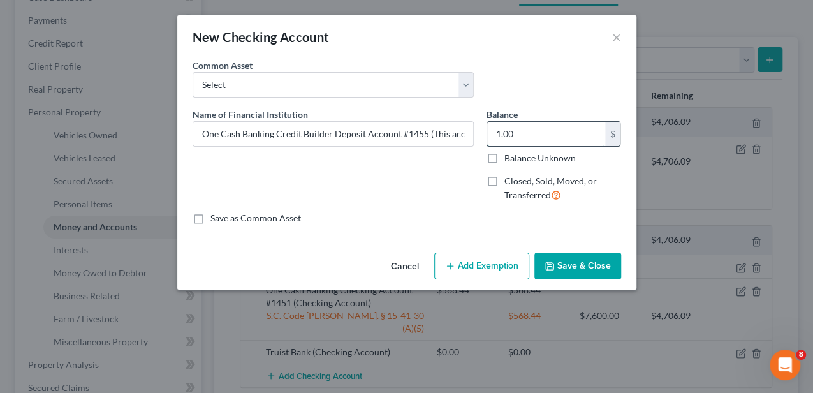
click at [508, 142] on input "1.00" at bounding box center [546, 134] width 118 height 24
type input "11.00"
click at [478, 265] on button "Add Exemption" at bounding box center [481, 266] width 95 height 27
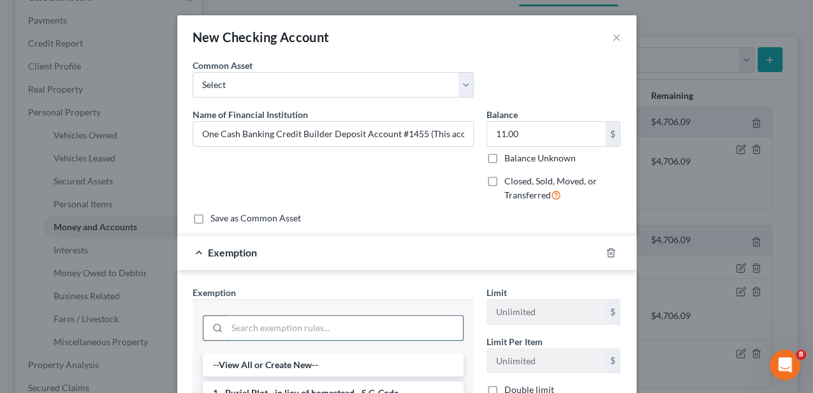
click at [321, 330] on input "search" at bounding box center [345, 328] width 236 height 24
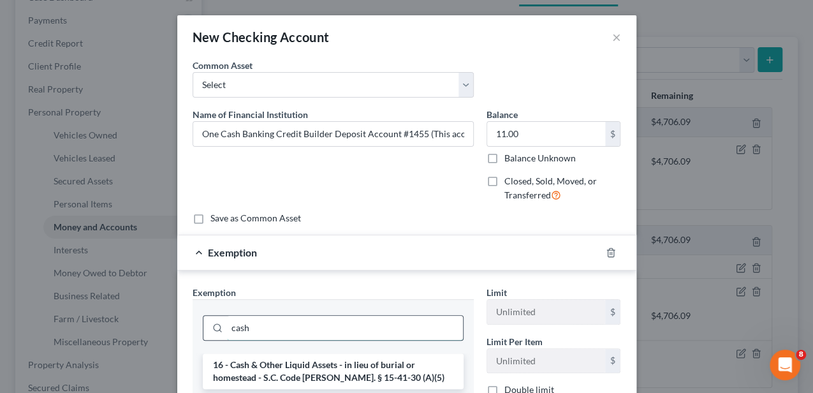
scroll to position [42, 0]
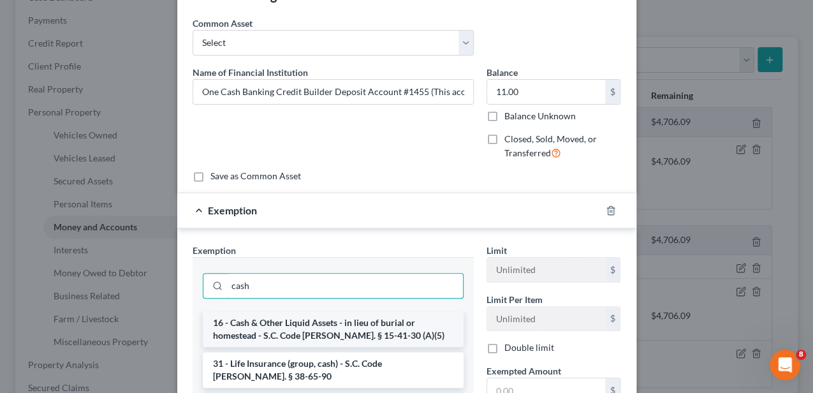
type input "cash"
click at [318, 326] on li "16 - Cash & Other Liquid Assets - in lieu of burial or homestead - S.C. Code [P…" at bounding box center [333, 329] width 261 height 36
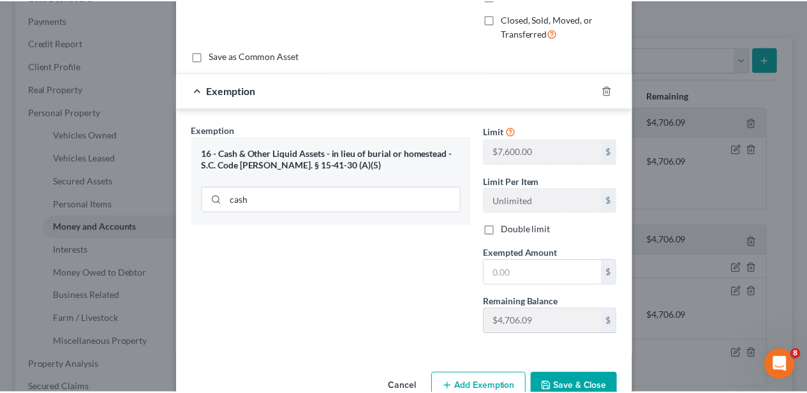
scroll to position [191, 0]
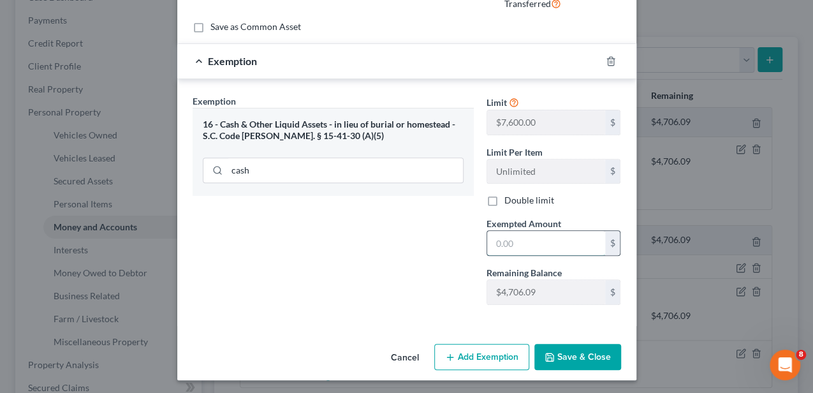
click at [513, 231] on input "text" at bounding box center [546, 243] width 118 height 24
type input "11.00"
click at [553, 352] on button "Save & Close" at bounding box center [577, 357] width 87 height 27
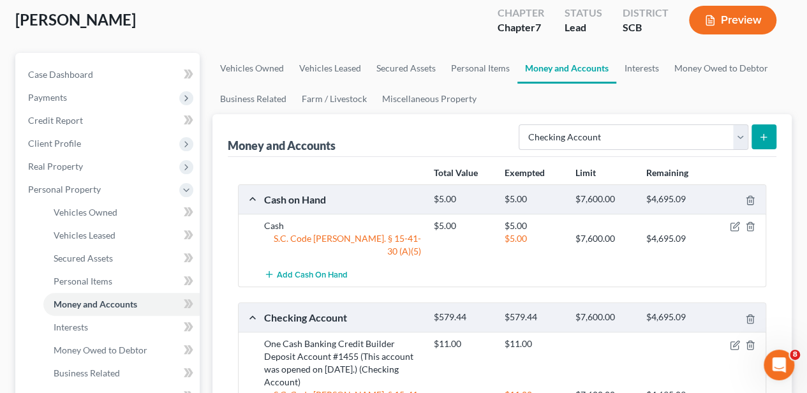
scroll to position [0, 0]
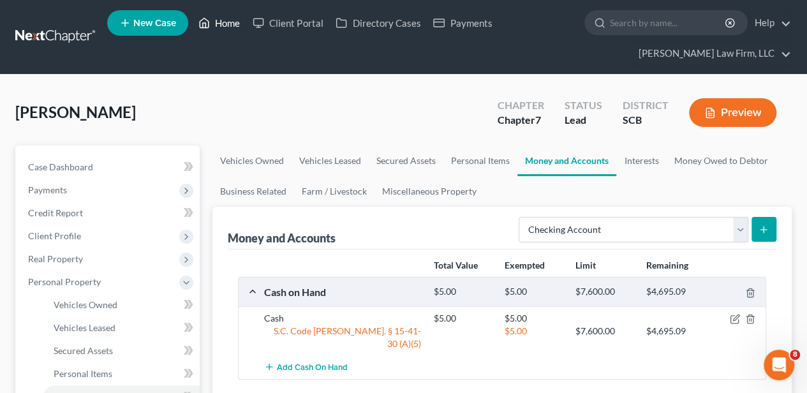
click at [219, 15] on link "Home" at bounding box center [219, 22] width 54 height 23
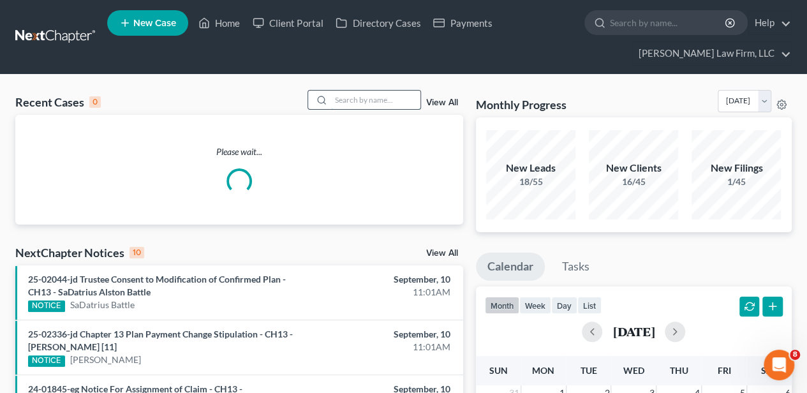
click at [375, 97] on input "search" at bounding box center [375, 100] width 89 height 18
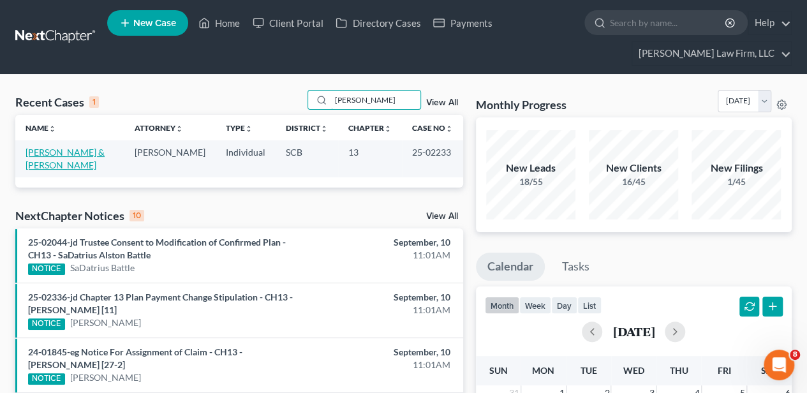
type input "[PERSON_NAME]"
click at [66, 154] on link "[PERSON_NAME] & [PERSON_NAME]" at bounding box center [65, 159] width 79 height 24
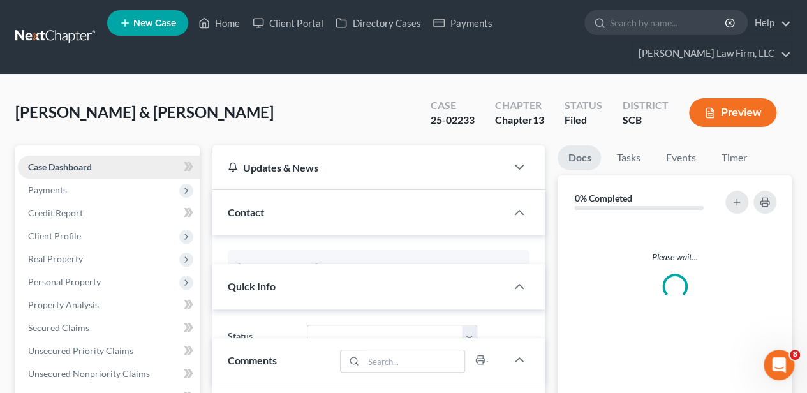
select select "2"
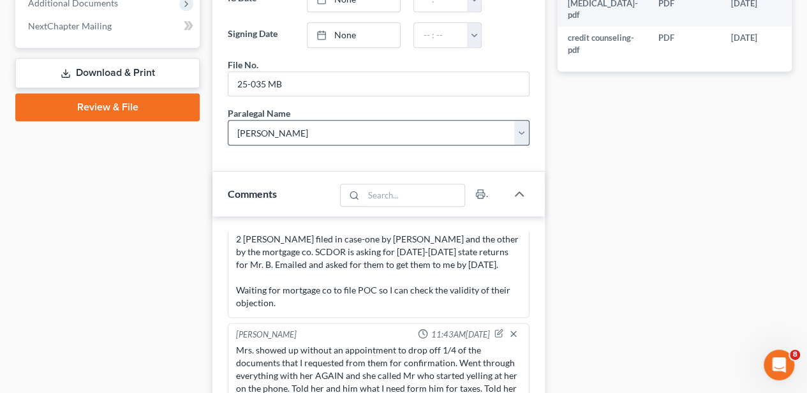
scroll to position [722, 0]
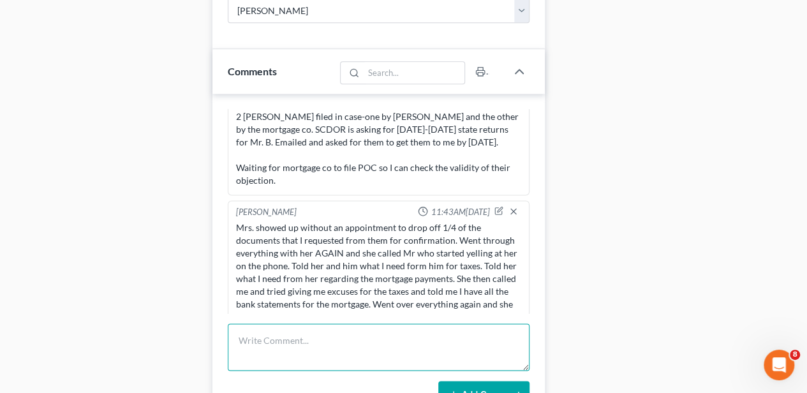
click at [312, 333] on textarea at bounding box center [379, 346] width 302 height 47
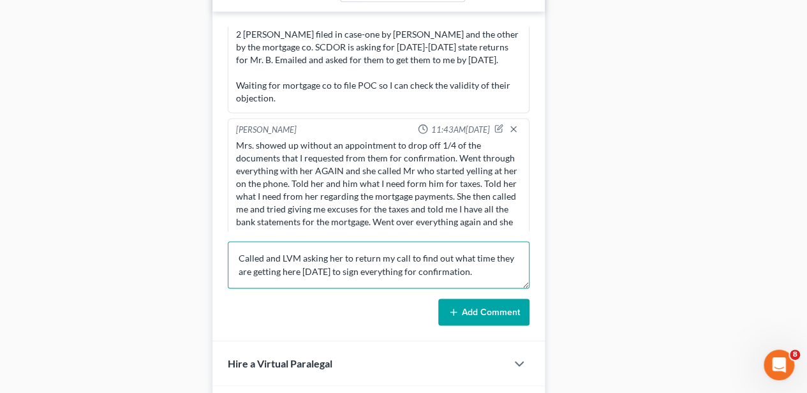
scroll to position [807, 0]
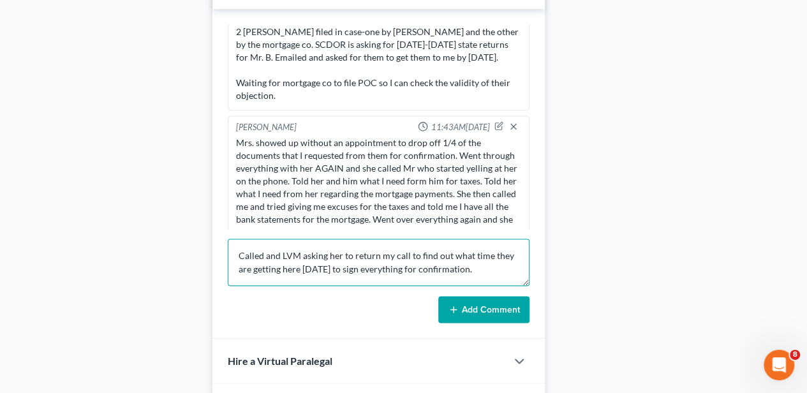
type textarea "Called and LVM asking her to return my call to find out what time they are gett…"
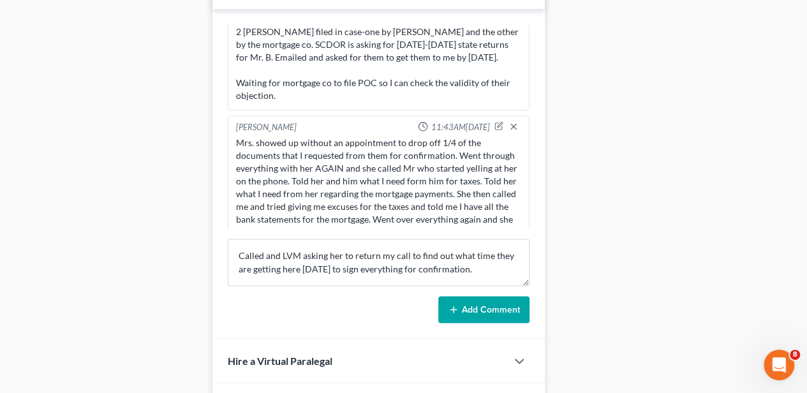
drag, startPoint x: 468, startPoint y: 302, endPoint x: 168, endPoint y: 252, distance: 303.9
click at [468, 302] on button "Add Comment" at bounding box center [483, 309] width 91 height 27
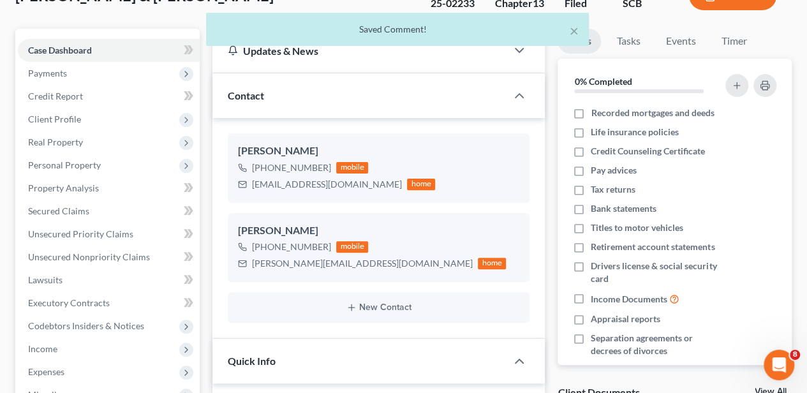
scroll to position [0, 0]
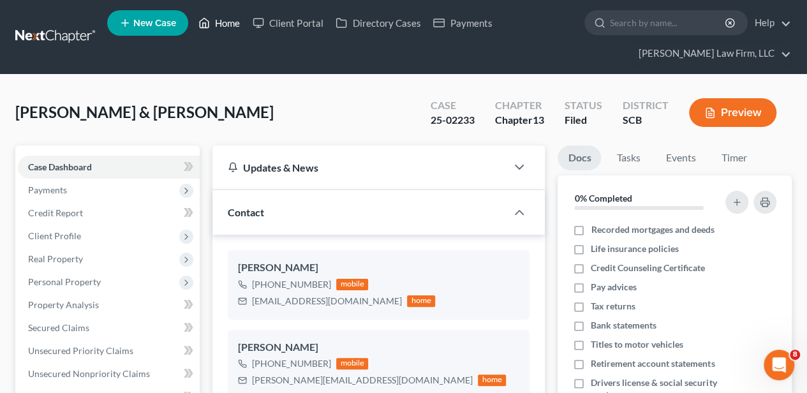
click at [216, 22] on link "Home" at bounding box center [219, 22] width 54 height 23
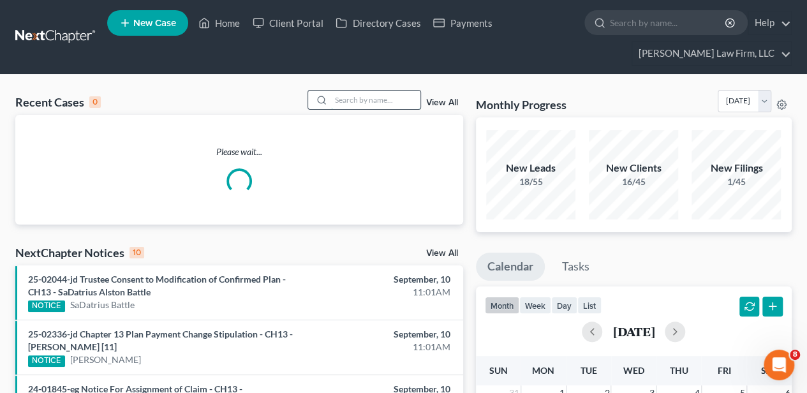
click at [347, 98] on input "search" at bounding box center [375, 100] width 89 height 18
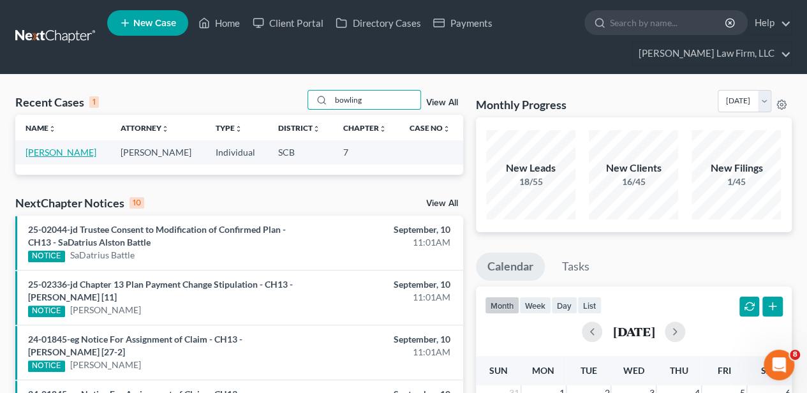
type input "bowling"
click at [61, 150] on link "[PERSON_NAME]" at bounding box center [61, 152] width 71 height 11
select select "2"
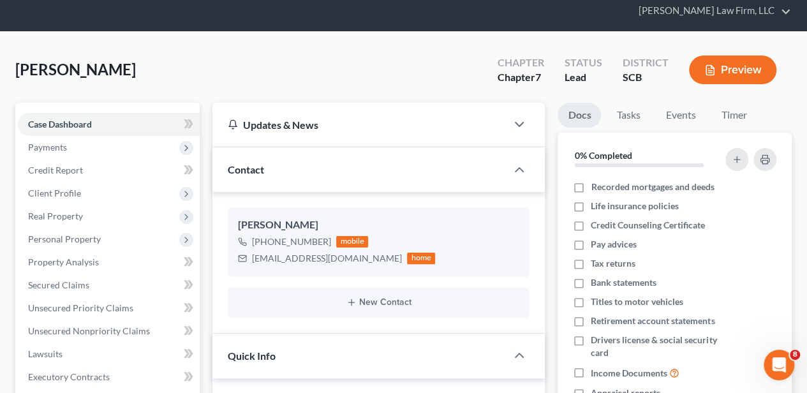
scroll to position [170, 0]
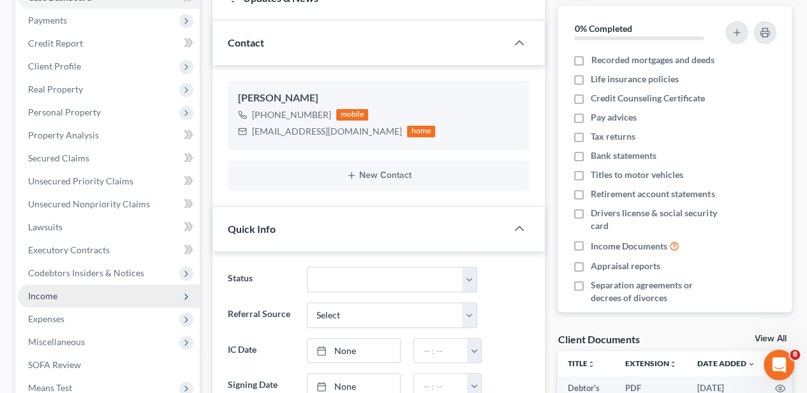
drag, startPoint x: 62, startPoint y: 291, endPoint x: 68, endPoint y: 284, distance: 8.7
click at [62, 291] on span "Income" at bounding box center [109, 295] width 182 height 23
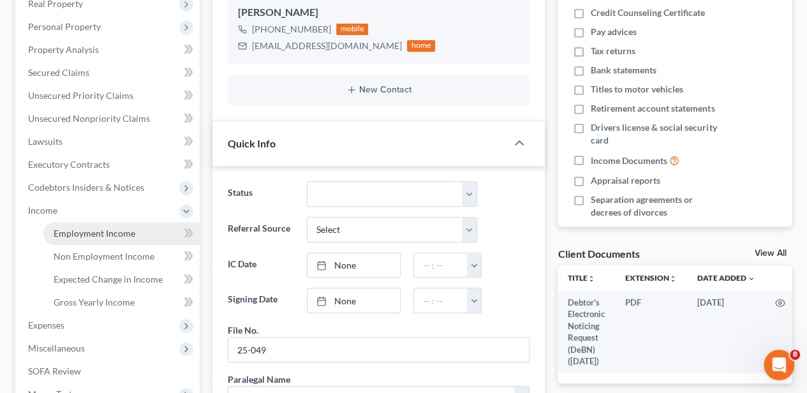
click at [97, 233] on span "Employment Income" at bounding box center [95, 233] width 82 height 11
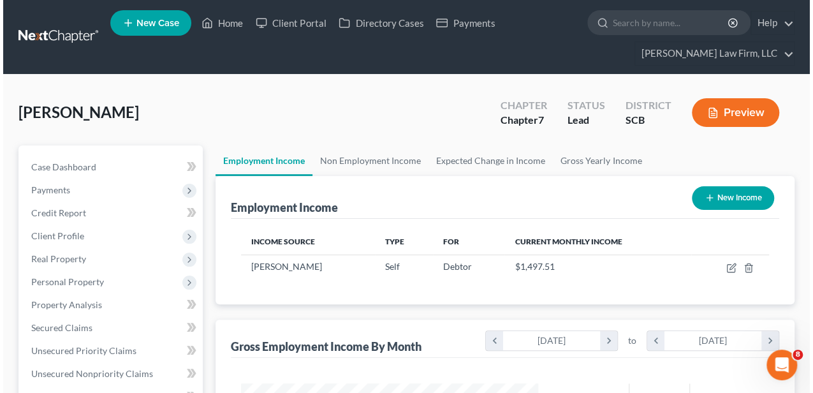
scroll to position [227, 323]
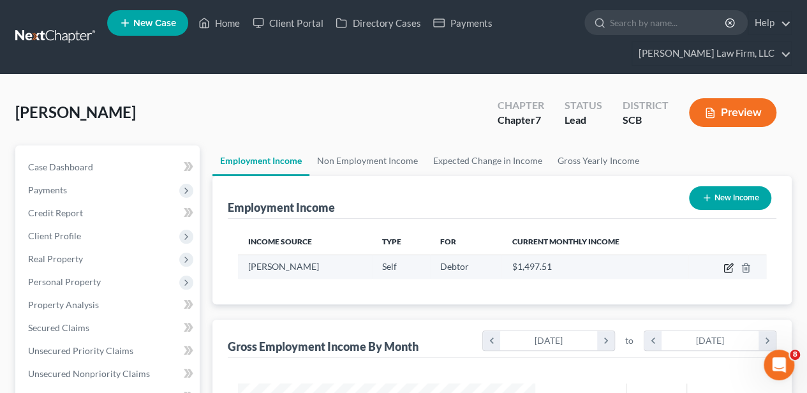
click at [728, 267] on icon "button" at bounding box center [729, 266] width 6 height 6
select select "1"
select select "42"
select select "0"
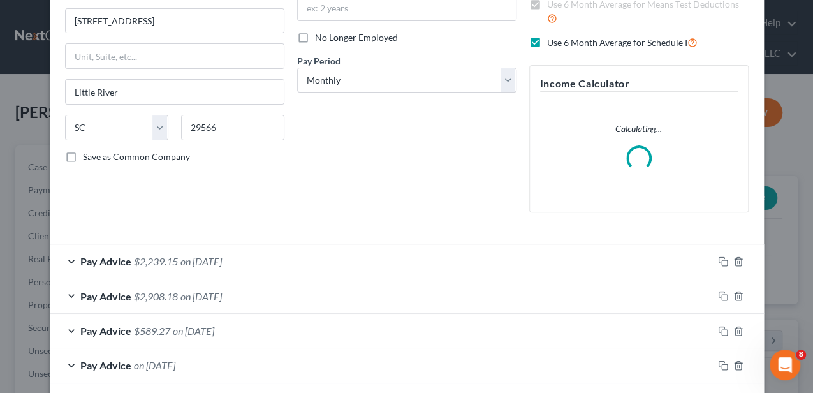
scroll to position [255, 0]
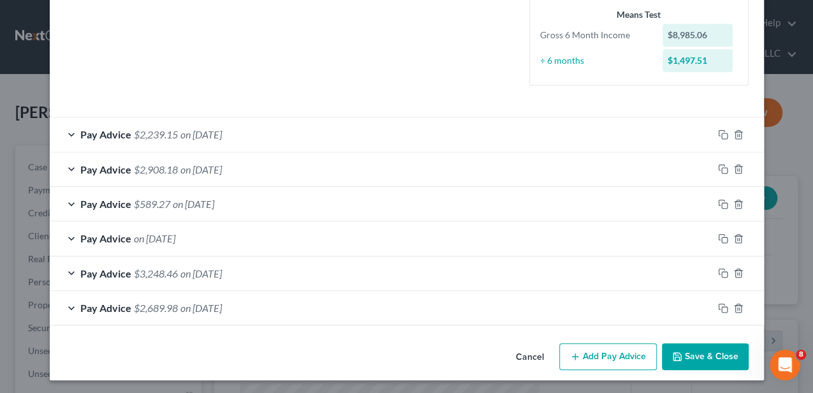
click at [222, 304] on span "on [DATE]" at bounding box center [200, 308] width 41 height 12
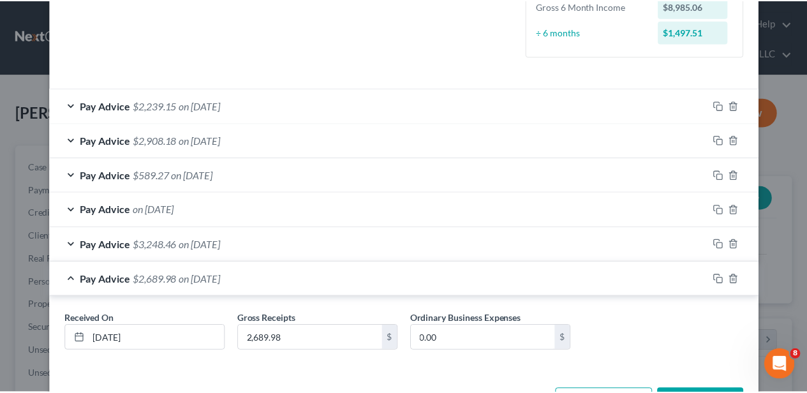
scroll to position [388, 0]
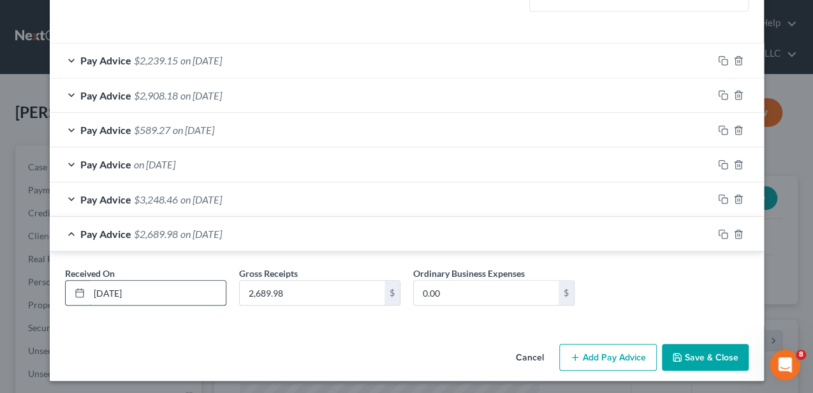
click at [142, 293] on input "[DATE]" at bounding box center [157, 293] width 136 height 24
click at [168, 296] on input "[DATE]" at bounding box center [157, 293] width 136 height 24
type input "[DATE]"
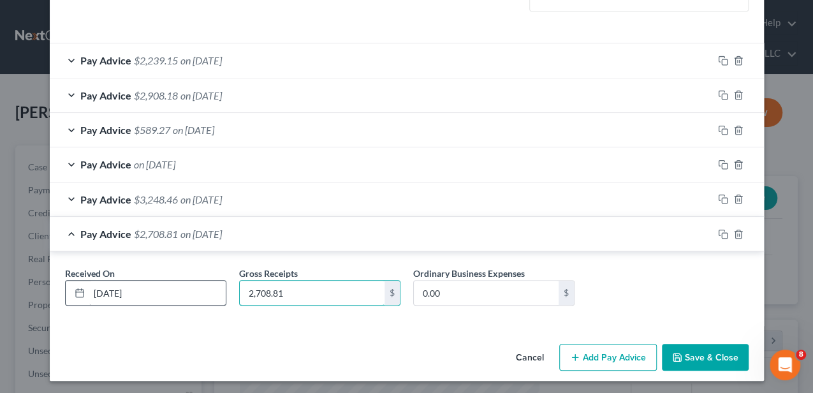
type input "2,708.81"
click at [691, 349] on button "Save & Close" at bounding box center [705, 357] width 87 height 27
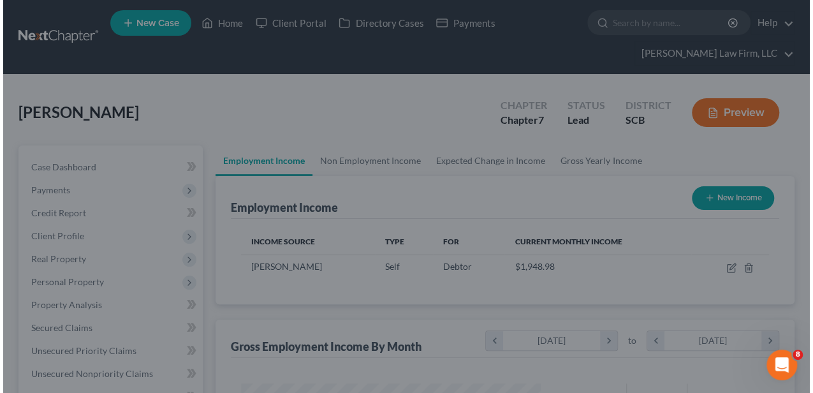
scroll to position [637408, 637312]
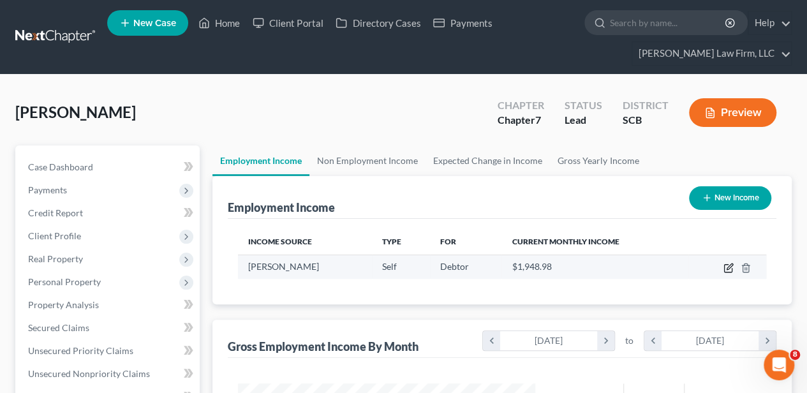
click at [731, 268] on icon "button" at bounding box center [728, 268] width 10 height 10
select select "1"
select select "42"
select select "0"
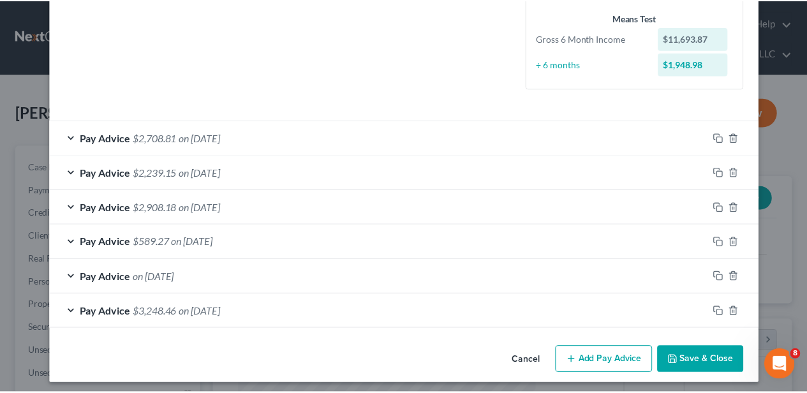
scroll to position [314, 0]
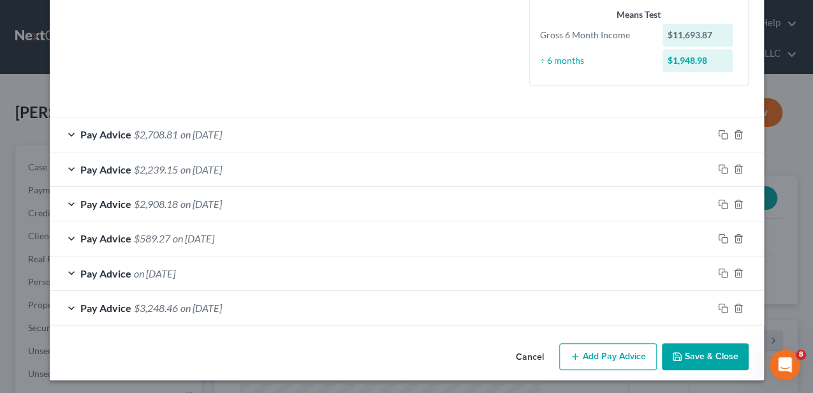
click at [696, 356] on button "Save & Close" at bounding box center [705, 356] width 87 height 27
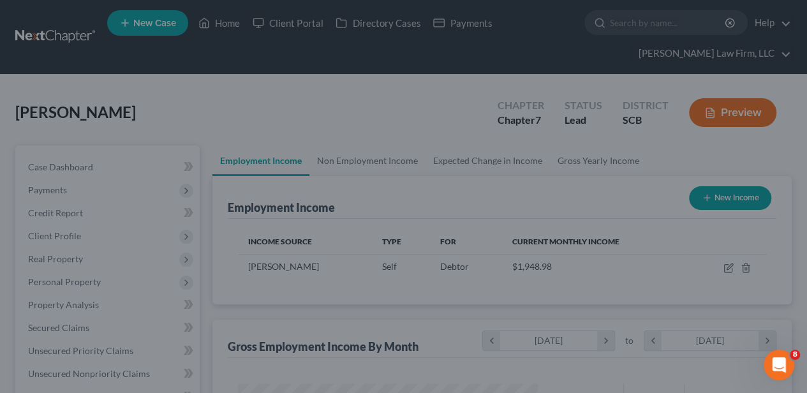
scroll to position [637408, 637312]
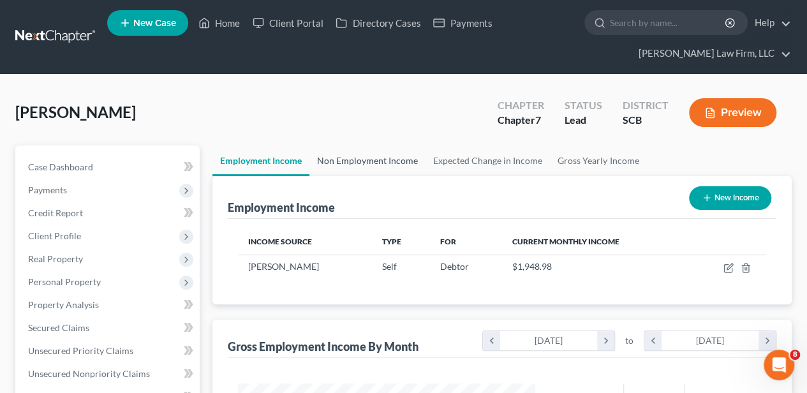
click at [342, 161] on link "Non Employment Income" at bounding box center [367, 160] width 116 height 31
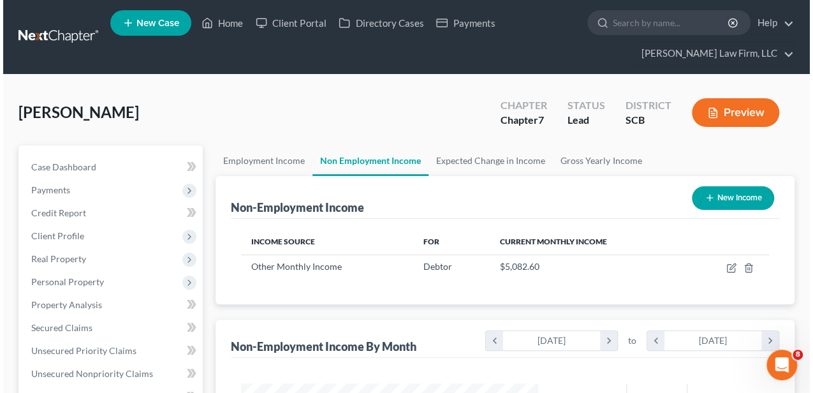
scroll to position [227, 323]
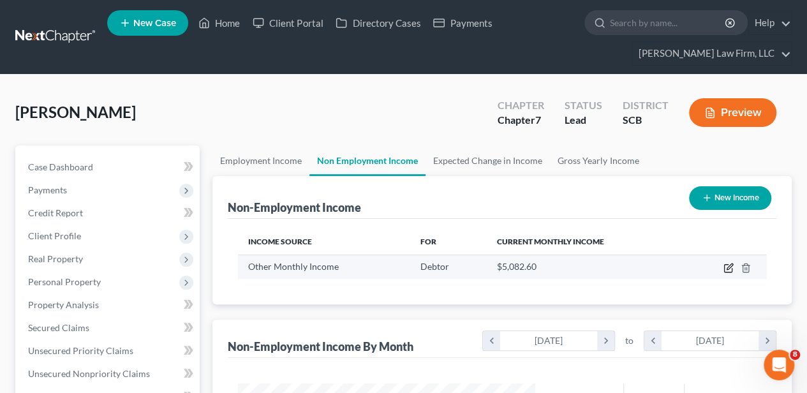
click at [726, 265] on icon "button" at bounding box center [728, 268] width 10 height 10
select select "13"
select select "0"
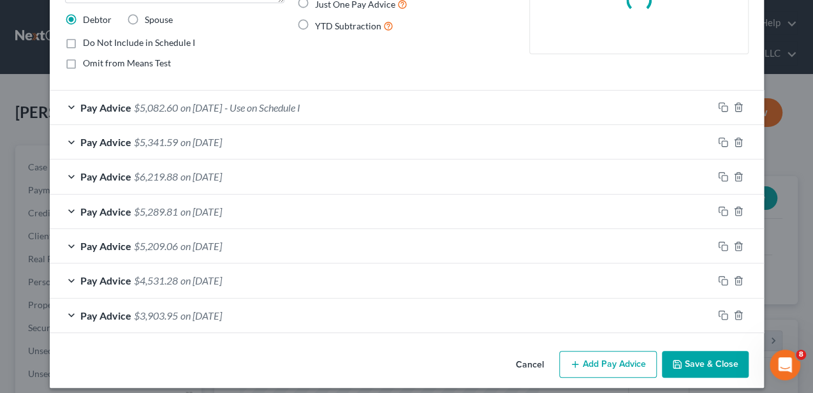
scroll to position [159, 0]
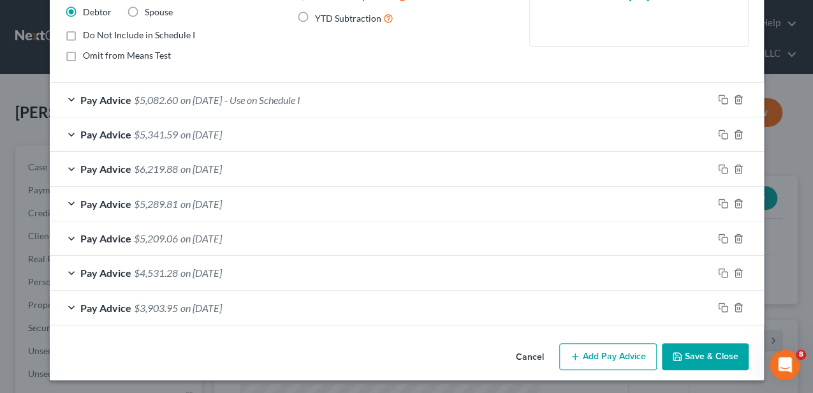
click at [257, 305] on div "Pay Advice $3,903.95 on [DATE]" at bounding box center [381, 308] width 663 height 34
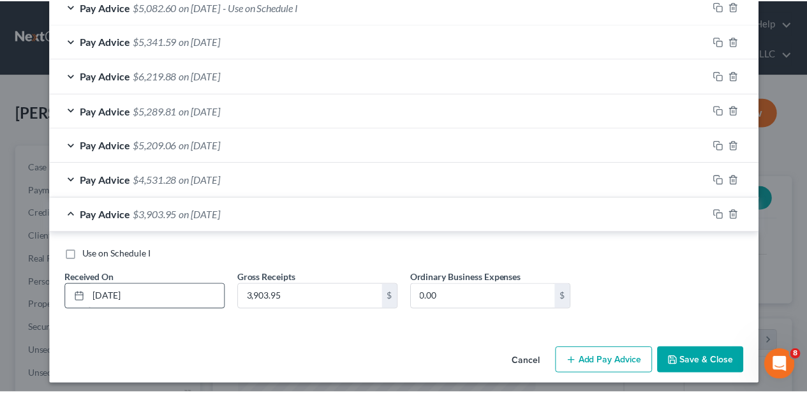
scroll to position [256, 0]
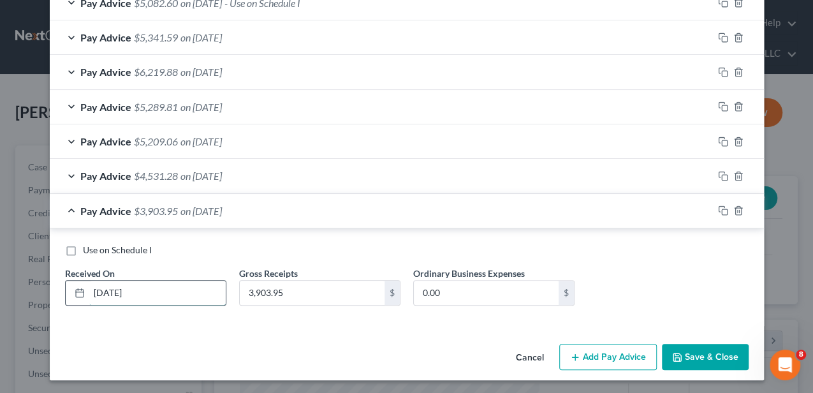
click at [168, 284] on input "[DATE]" at bounding box center [157, 293] width 136 height 24
type input "[DATE]"
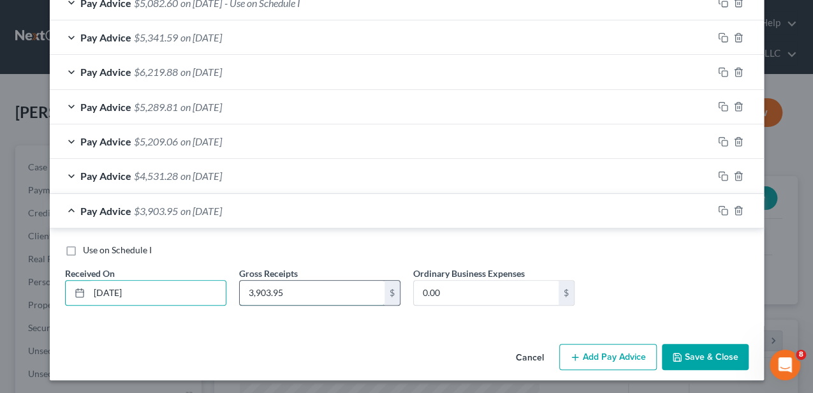
click at [301, 290] on input "3,903.95" at bounding box center [312, 293] width 145 height 24
type input "5,693.91"
click at [698, 357] on button "Save & Close" at bounding box center [705, 357] width 87 height 27
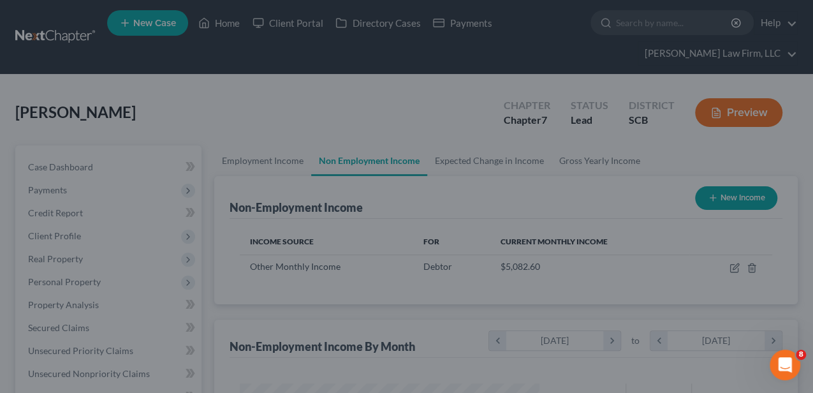
scroll to position [637408, 637312]
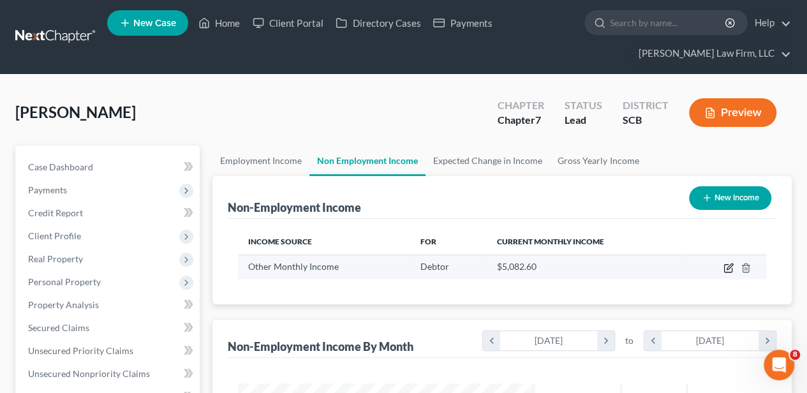
click at [727, 265] on icon "button" at bounding box center [728, 268] width 10 height 10
select select "13"
select select "0"
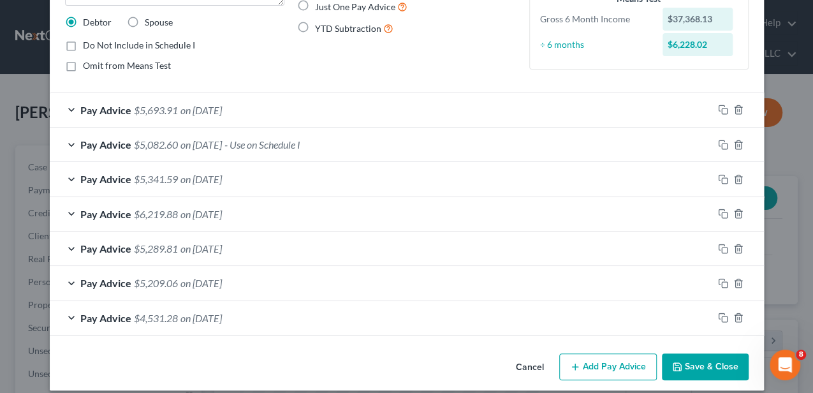
scroll to position [159, 0]
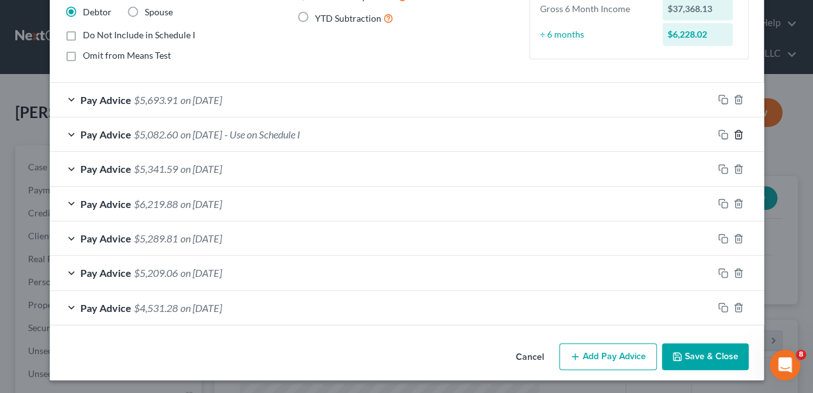
click at [737, 133] on icon "button" at bounding box center [738, 134] width 6 height 8
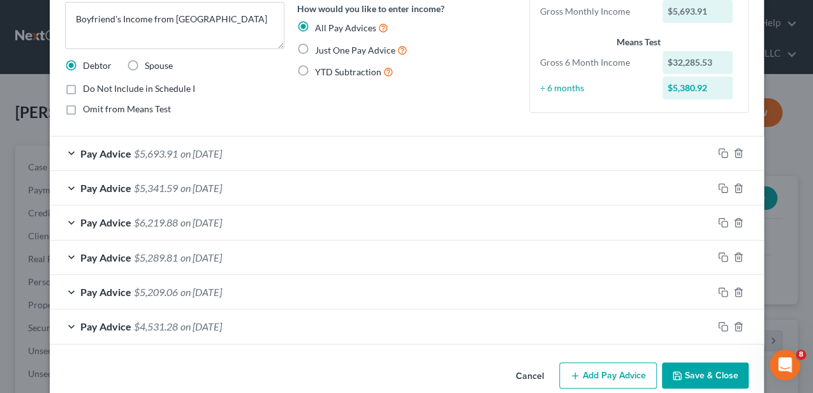
scroll to position [125, 0]
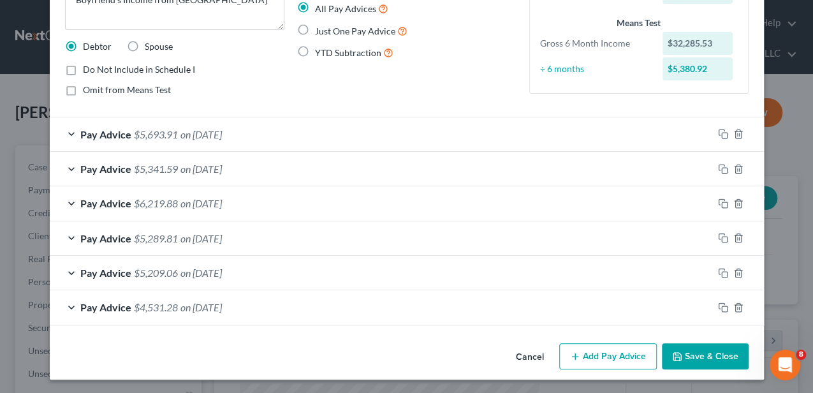
click at [571, 351] on icon "button" at bounding box center [575, 356] width 10 height 10
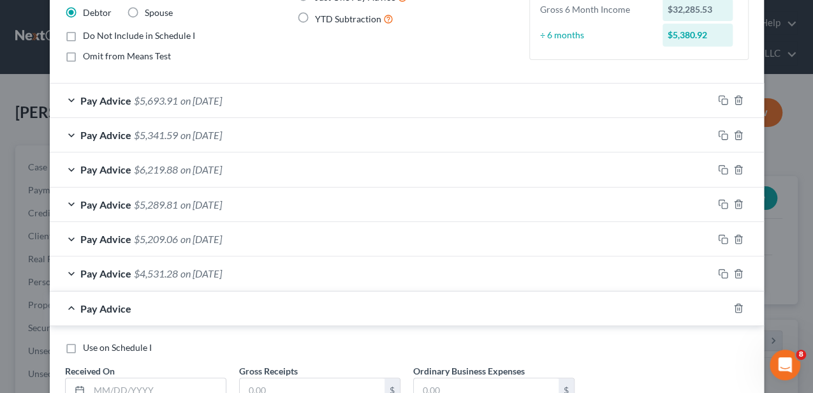
scroll to position [167, 0]
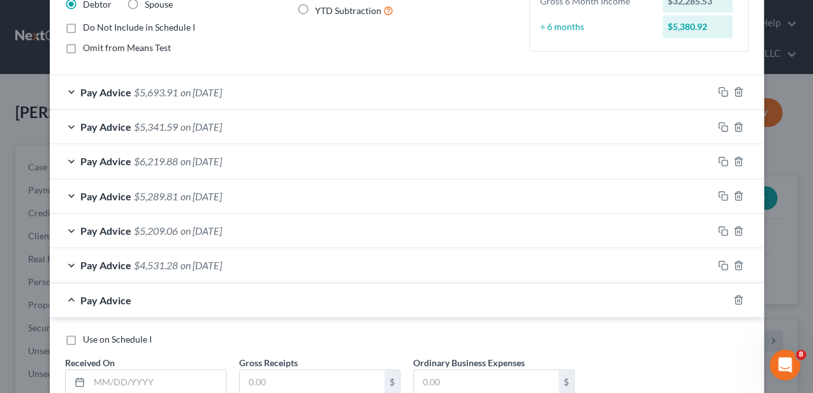
click at [134, 333] on span "Use on Schedule I" at bounding box center [117, 338] width 69 height 11
click at [96, 333] on input "Use on Schedule I" at bounding box center [92, 337] width 8 height 8
checkbox input "true"
click at [144, 375] on input "text" at bounding box center [157, 382] width 136 height 24
type input "[DATE]"
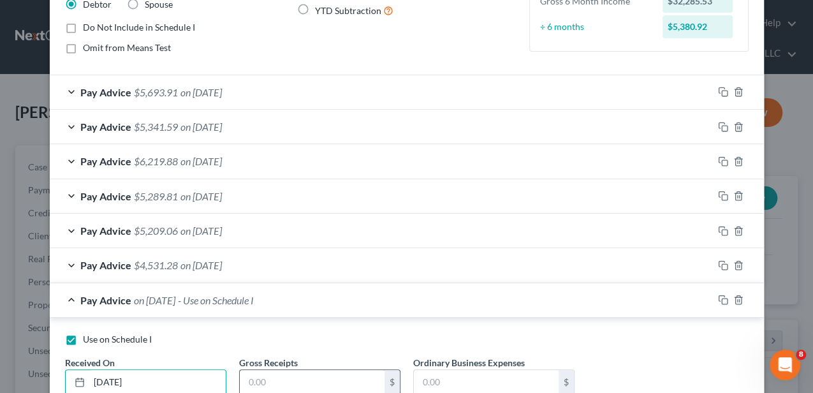
click at [244, 375] on input "text" at bounding box center [312, 382] width 145 height 24
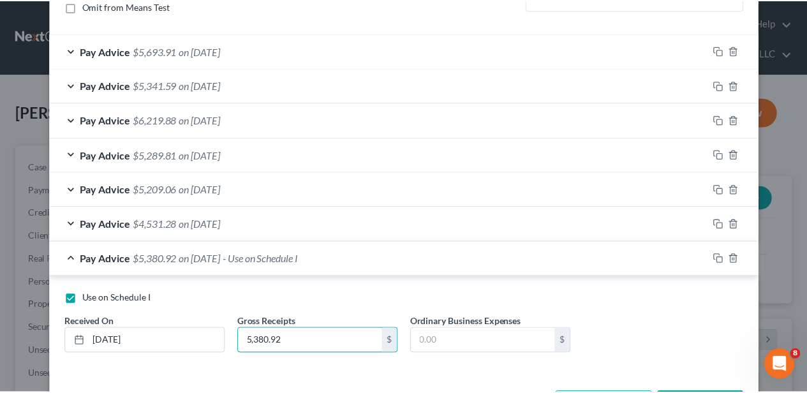
scroll to position [256, 0]
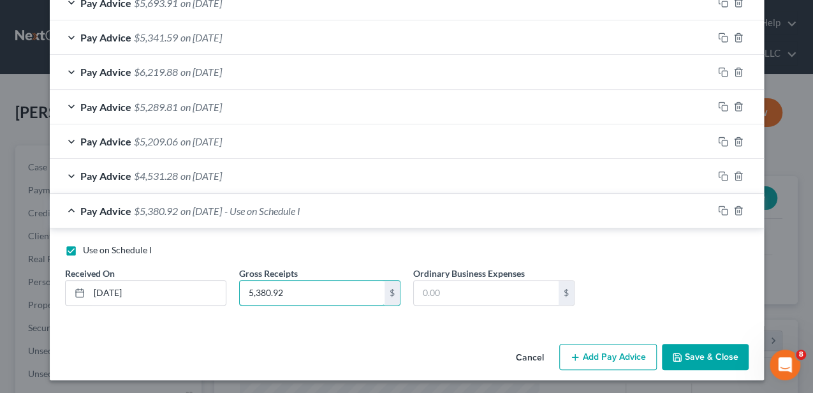
type input "5,380.92"
click at [711, 353] on button "Save & Close" at bounding box center [705, 357] width 87 height 27
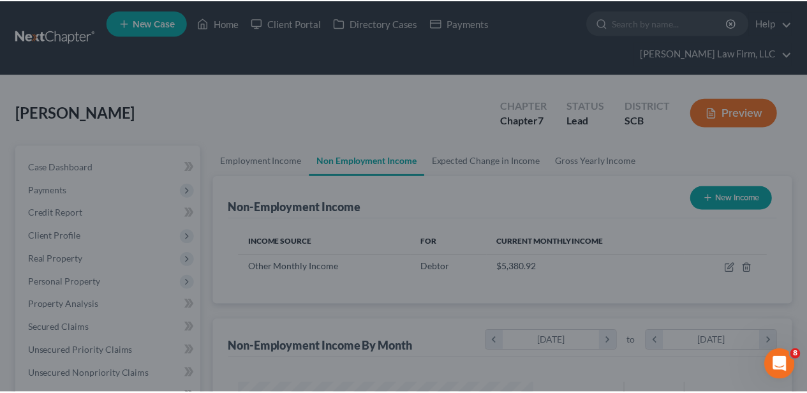
scroll to position [637408, 637312]
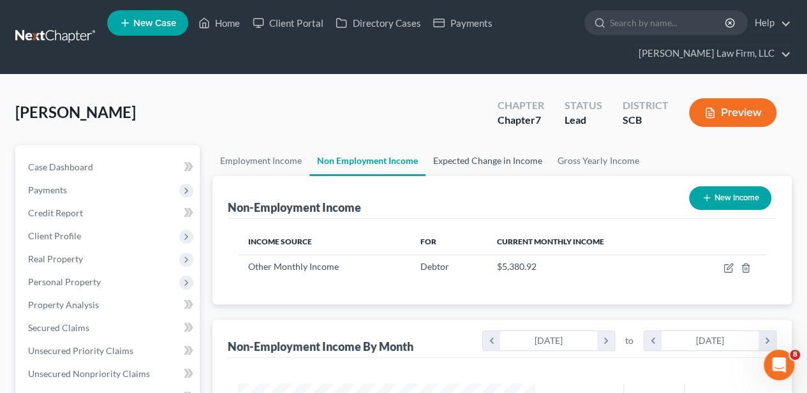
click at [494, 166] on link "Expected Change in Income" at bounding box center [487, 160] width 124 height 31
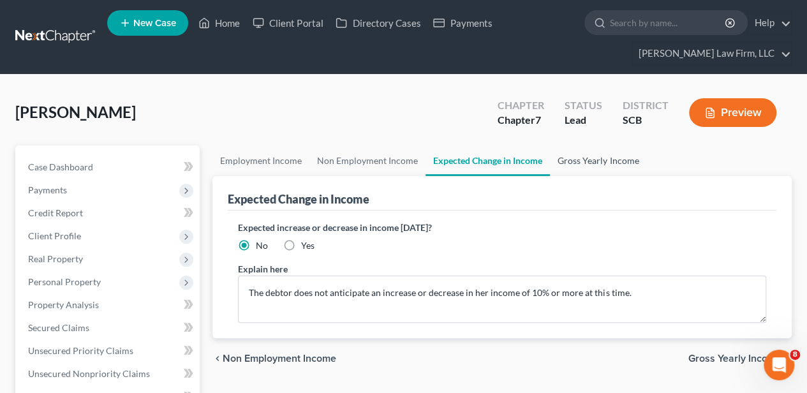
click at [576, 154] on link "Gross Yearly Income" at bounding box center [598, 160] width 96 height 31
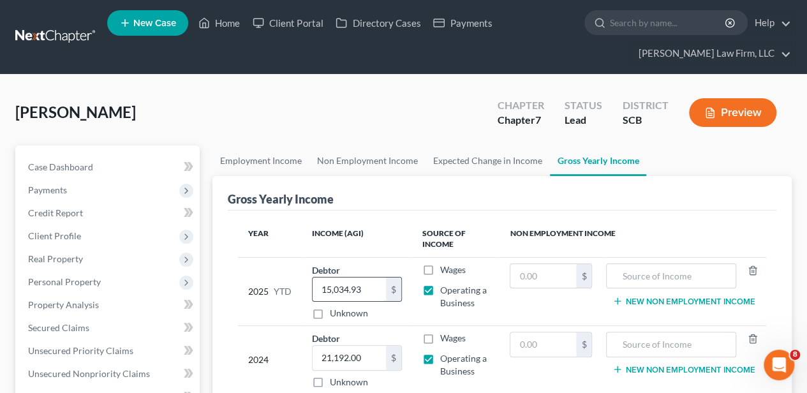
click at [365, 282] on input "15,034.93" at bounding box center [348, 289] width 73 height 24
type input "16,099.50"
click at [269, 314] on div "2025 YTD" at bounding box center [269, 291] width 43 height 57
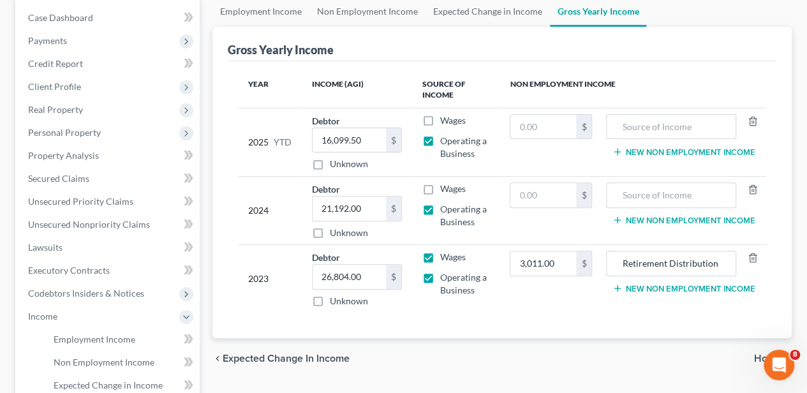
scroll to position [170, 0]
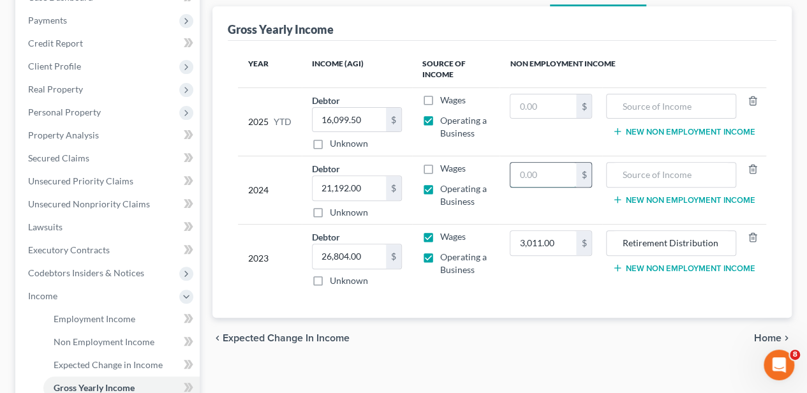
click at [553, 175] on input "text" at bounding box center [543, 175] width 66 height 24
type input "0.00"
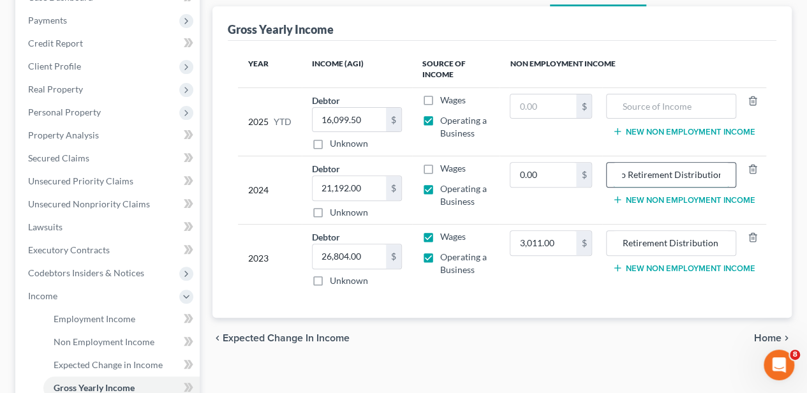
click at [667, 173] on input "No Retirement Distribution" at bounding box center [671, 175] width 116 height 24
type input "No Retirement Distribution"
click at [570, 108] on input "text" at bounding box center [543, 106] width 66 height 24
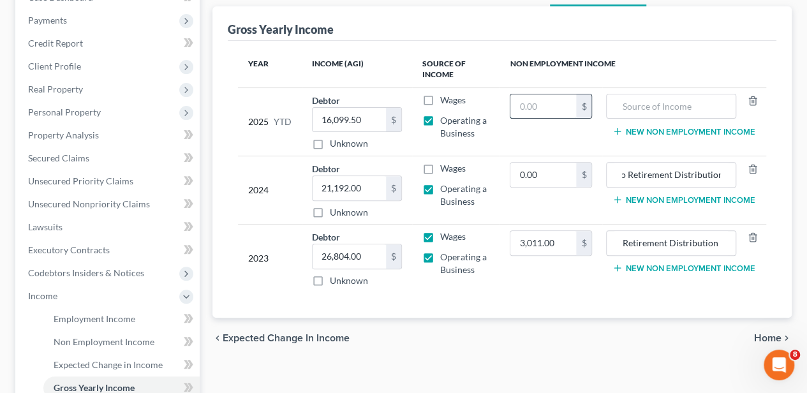
scroll to position [0, 0]
type input "0.00"
click at [661, 107] on input "text" at bounding box center [671, 106] width 116 height 24
paste input "No Retirement Distribution"
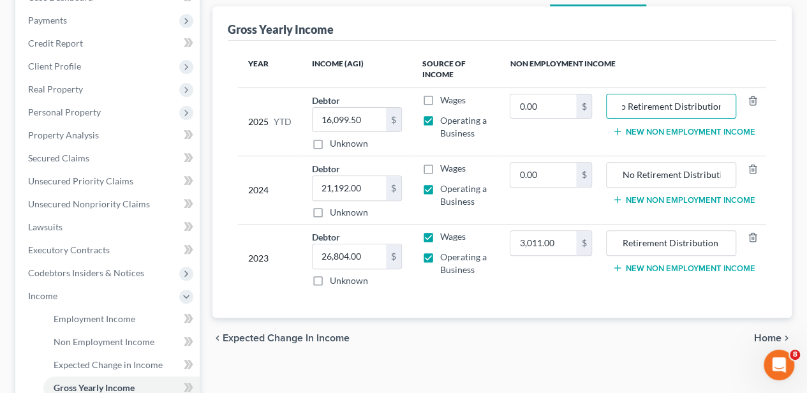
type input "No Retirement Distribution"
click at [528, 307] on div "Year Income (AGI) Source of Income Non Employment Income 2025 YTD Debtor 16,099…" at bounding box center [502, 179] width 548 height 277
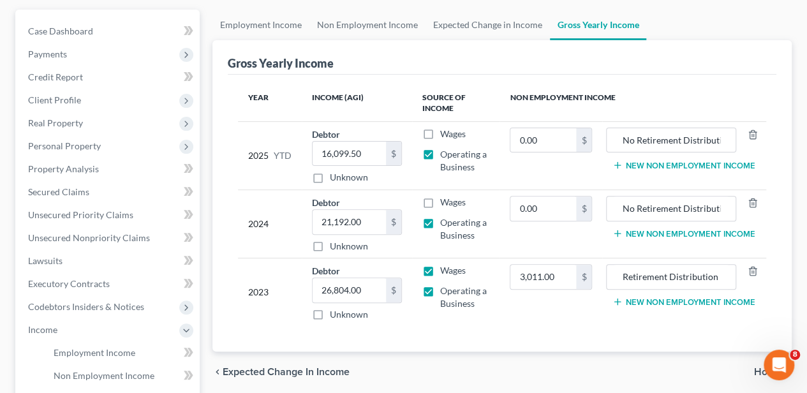
scroll to position [212, 0]
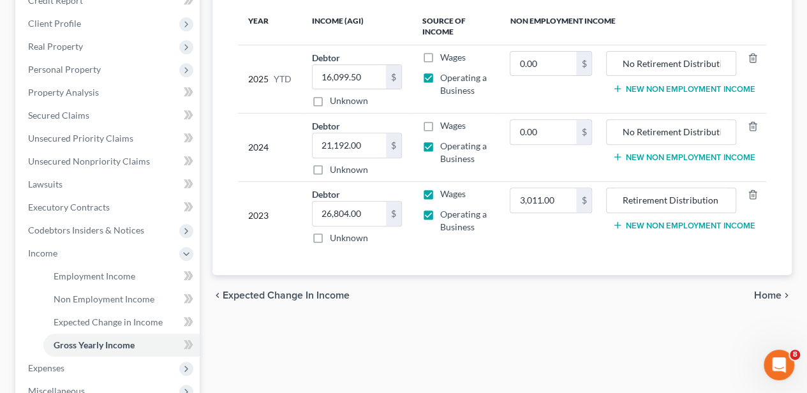
click at [761, 290] on span "Home" at bounding box center [767, 295] width 27 height 10
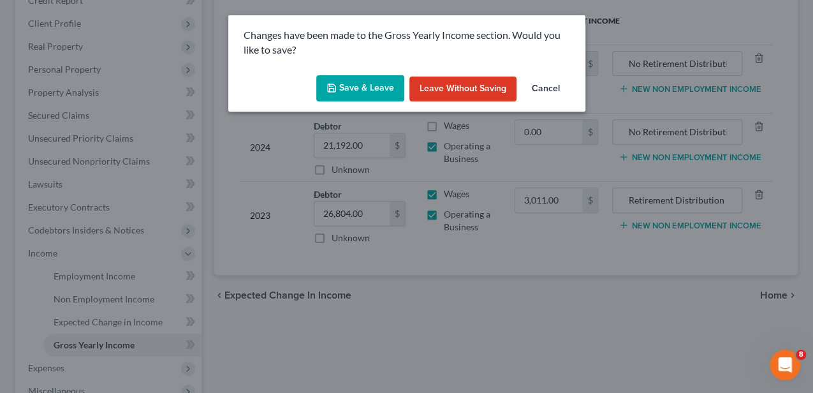
click at [377, 80] on button "Save & Leave" at bounding box center [360, 88] width 88 height 27
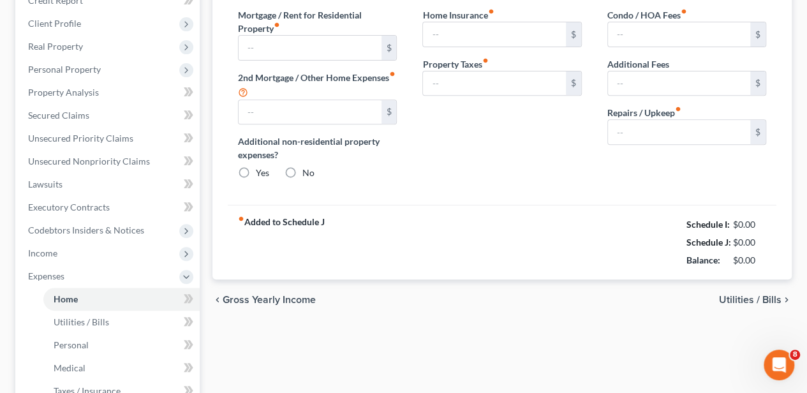
type input "2,020.00"
type input "0.00"
radio input "true"
type input "21.31"
type input "0.00"
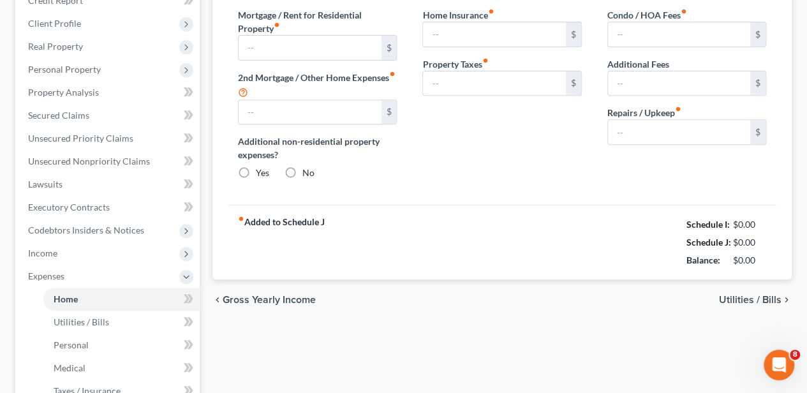
type input "0.00"
type input "50.00"
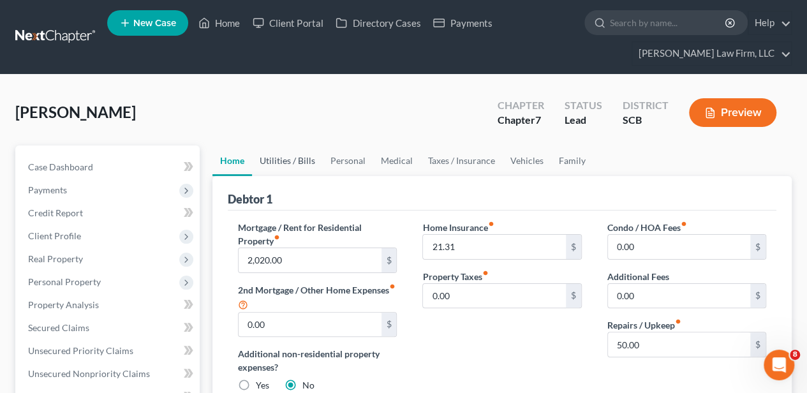
click at [282, 157] on link "Utilities / Bills" at bounding box center [287, 160] width 71 height 31
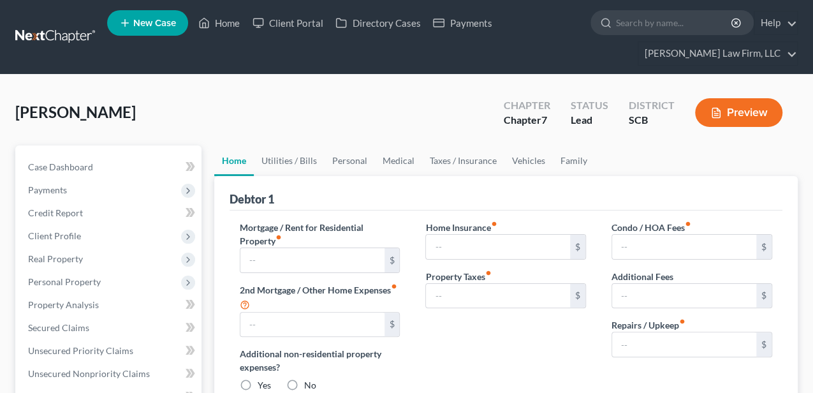
type input "2,020.00"
type input "0.00"
radio input "true"
type input "21.31"
type input "0.00"
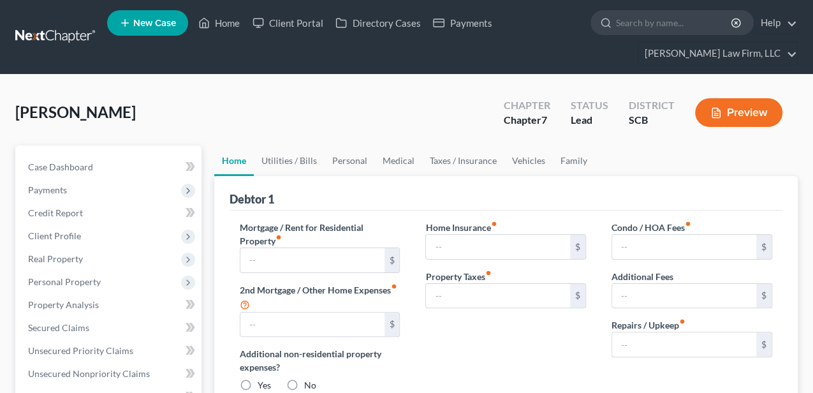
type input "0.00"
type input "50.00"
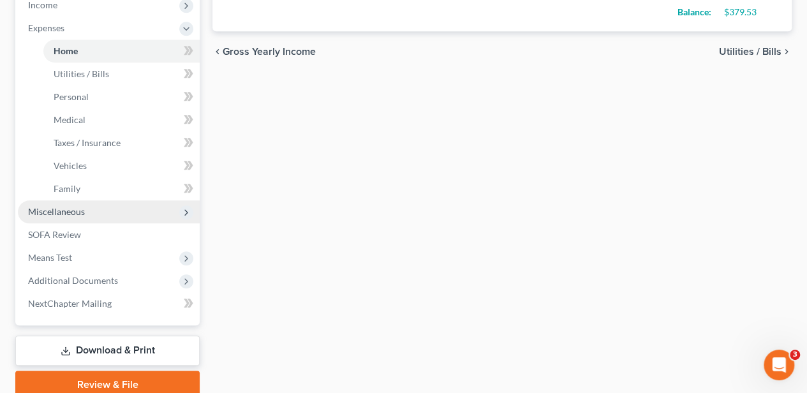
scroll to position [467, 0]
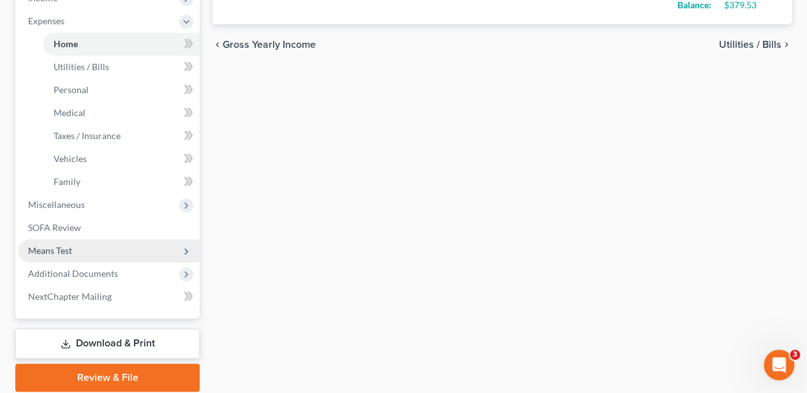
click at [115, 255] on span "Means Test" at bounding box center [109, 250] width 182 height 23
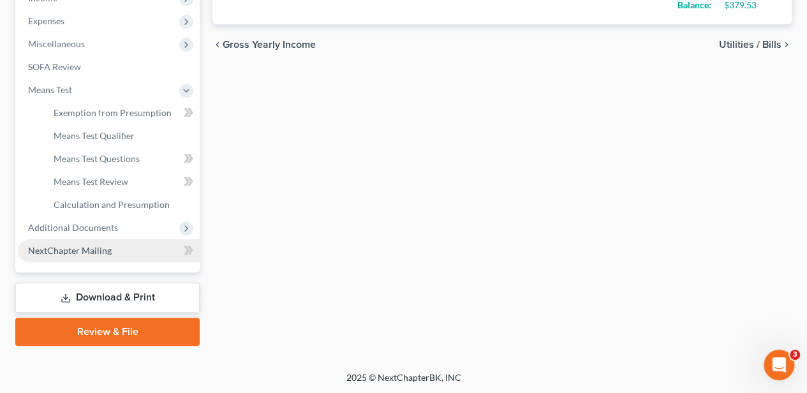
scroll to position [467, 0]
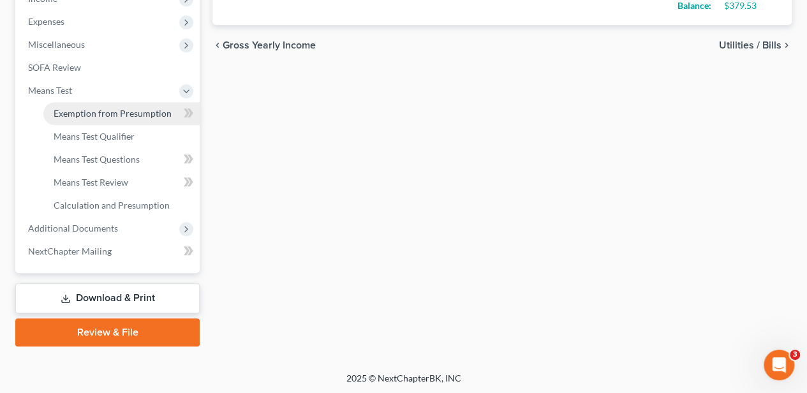
click at [135, 111] on span "Exemption from Presumption" at bounding box center [113, 113] width 118 height 11
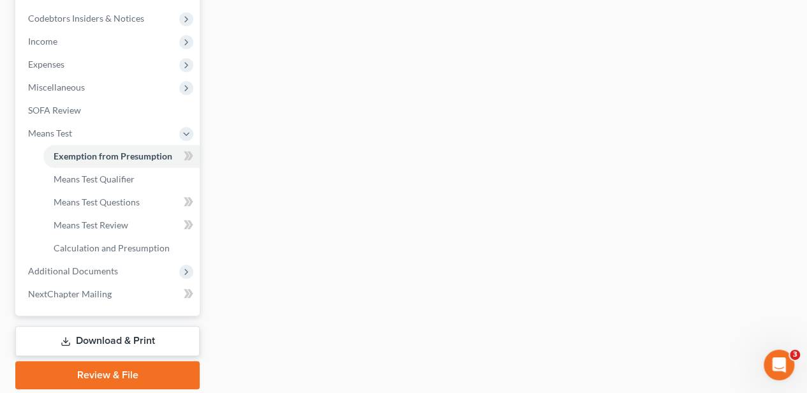
radio input "true"
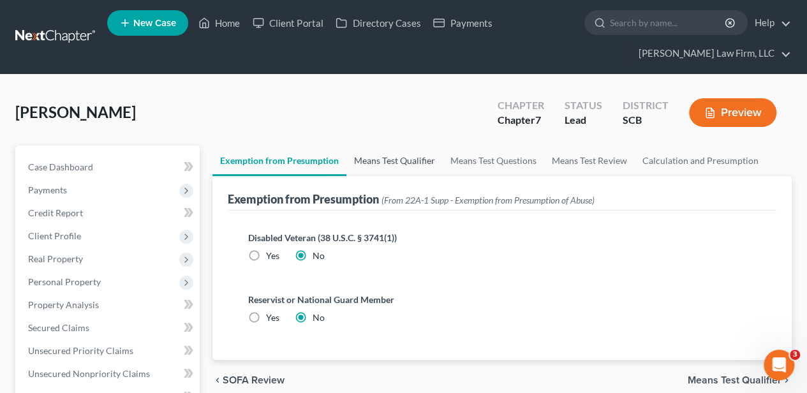
click at [392, 152] on link "Means Test Qualifier" at bounding box center [394, 160] width 96 height 31
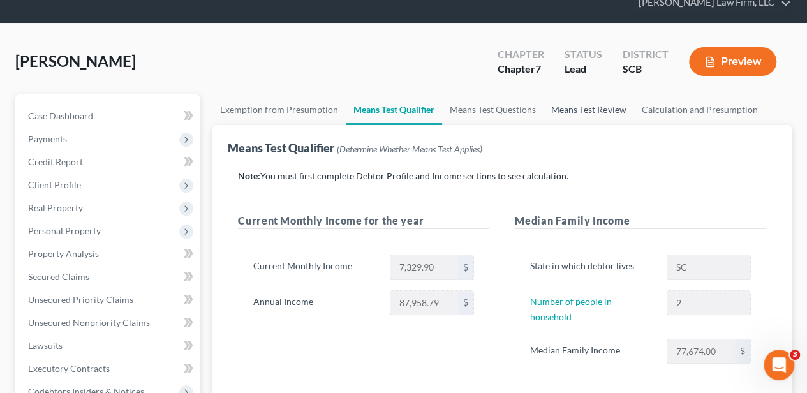
scroll to position [42, 0]
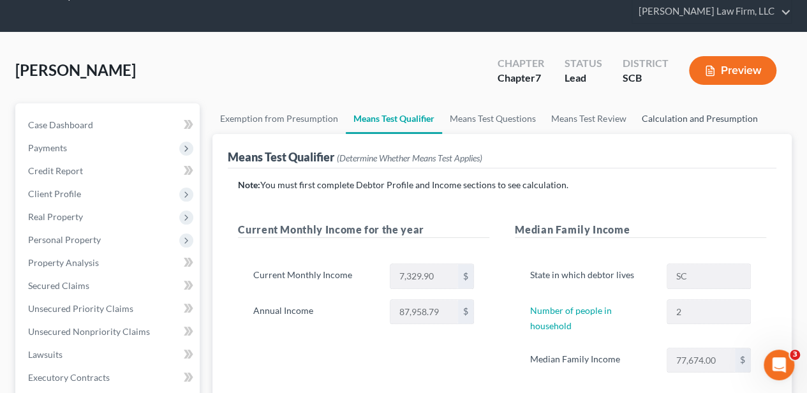
click at [649, 113] on link "Calculation and Presumption" at bounding box center [698, 118] width 131 height 31
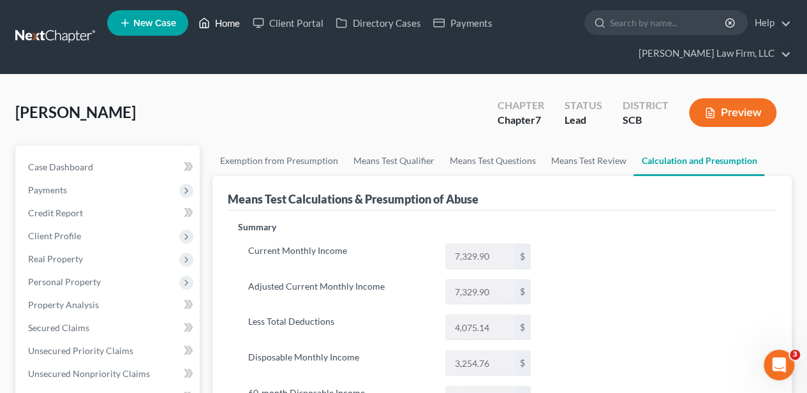
click at [219, 27] on link "Home" at bounding box center [219, 22] width 54 height 23
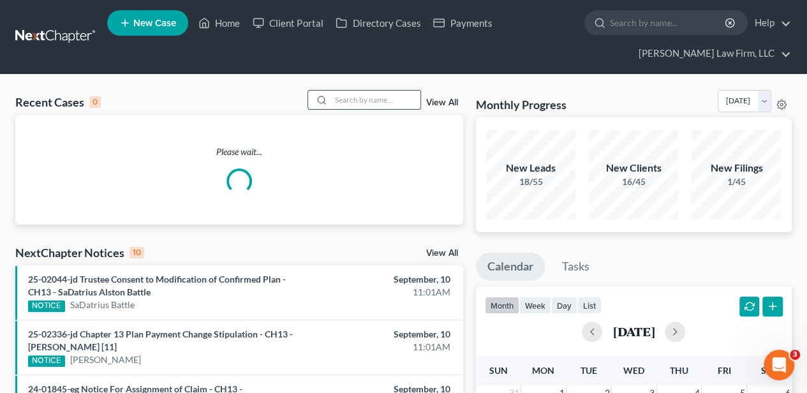
click at [374, 94] on input "search" at bounding box center [375, 100] width 89 height 18
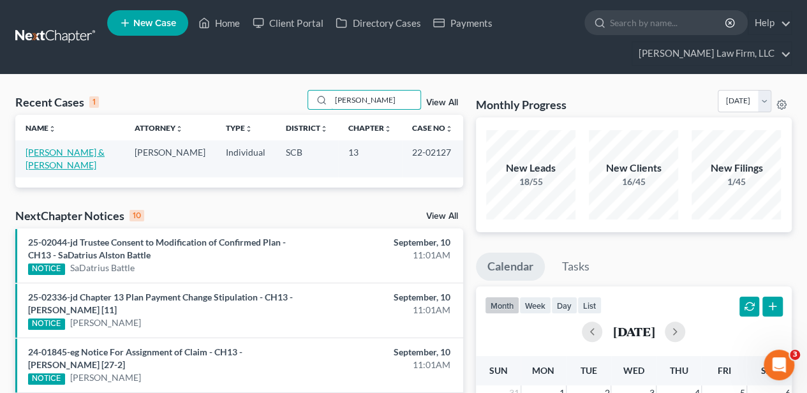
type input "kowal"
click at [91, 155] on link "Kowalczyk, Christopher & Heather" at bounding box center [65, 159] width 79 height 24
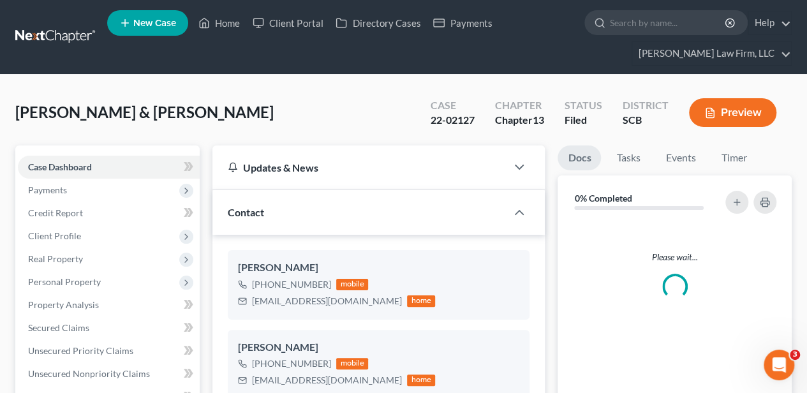
select select "2"
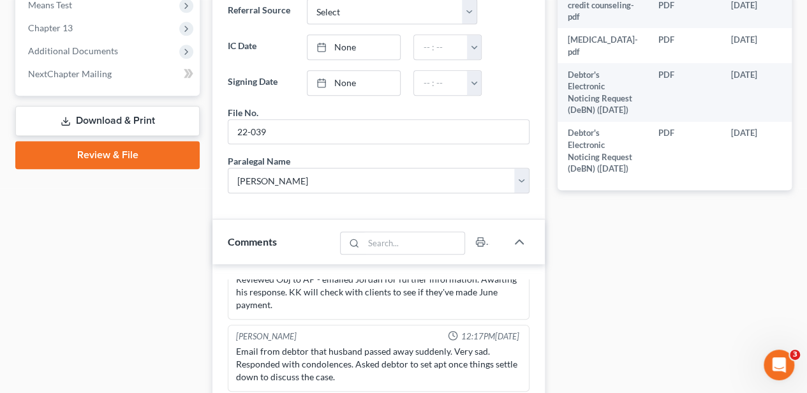
scroll to position [722, 0]
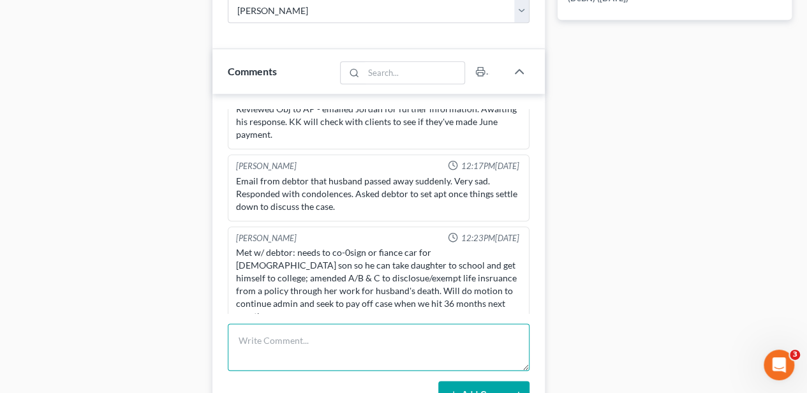
click at [293, 357] on textarea at bounding box center [379, 346] width 302 height 47
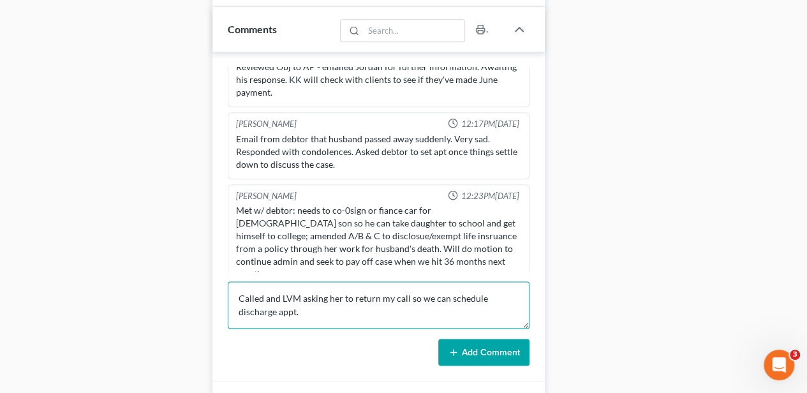
scroll to position [765, 0]
type textarea "Called and LVM asking her to return my call so we can schedule discharge appt."
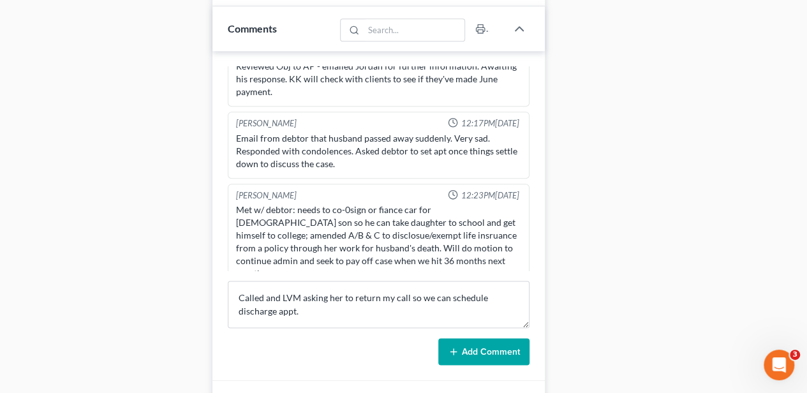
click at [465, 342] on button "Add Comment" at bounding box center [483, 351] width 91 height 27
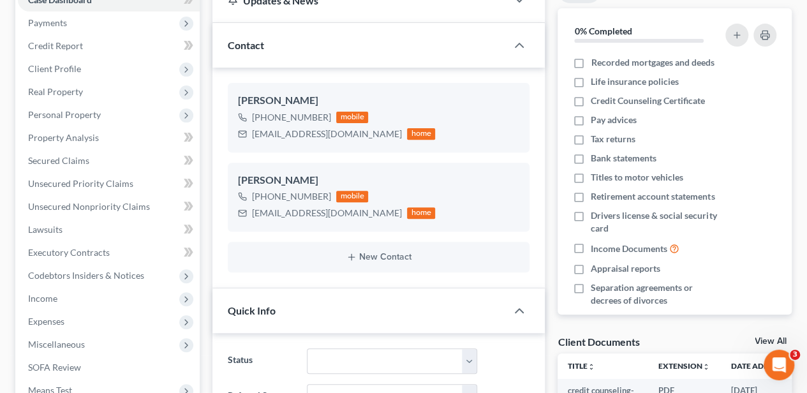
scroll to position [0, 0]
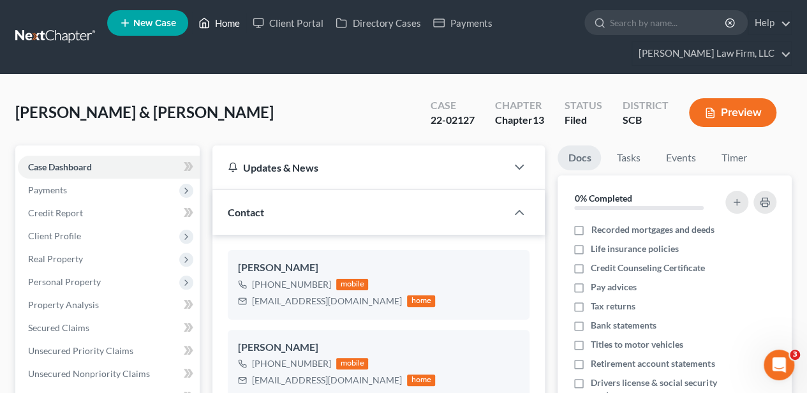
click at [232, 27] on link "Home" at bounding box center [219, 22] width 54 height 23
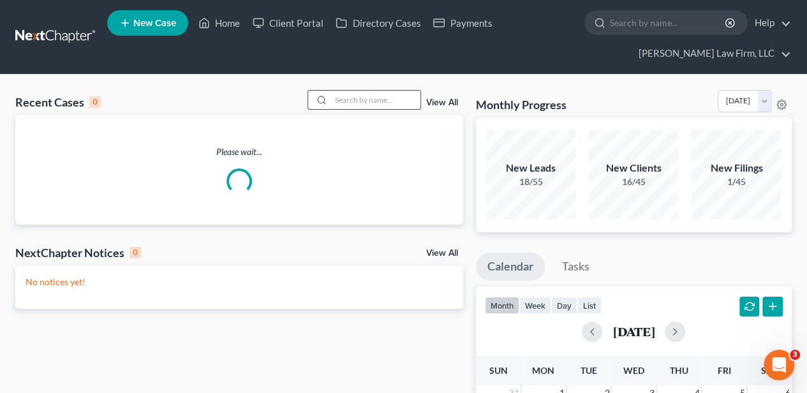
click at [344, 98] on input "search" at bounding box center [375, 100] width 89 height 18
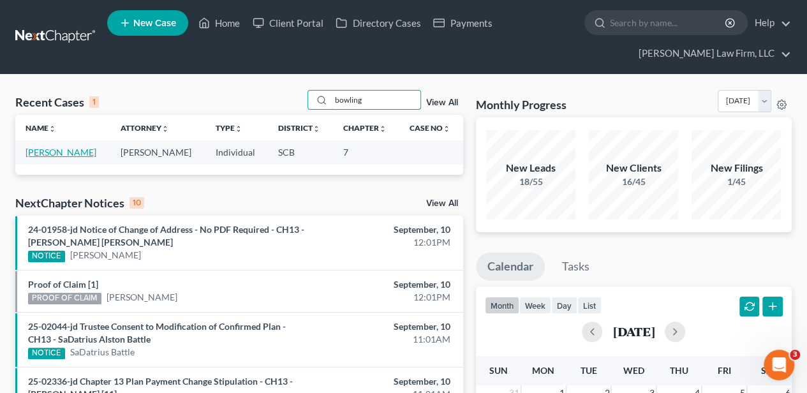
type input "bowling"
click at [71, 154] on link "[PERSON_NAME]" at bounding box center [61, 152] width 71 height 11
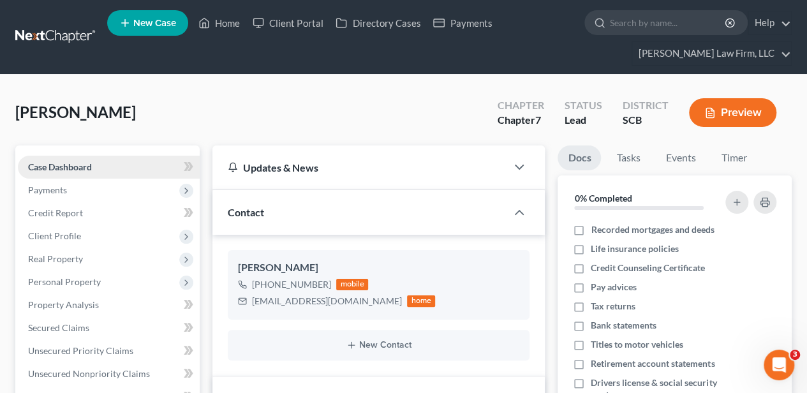
select select "2"
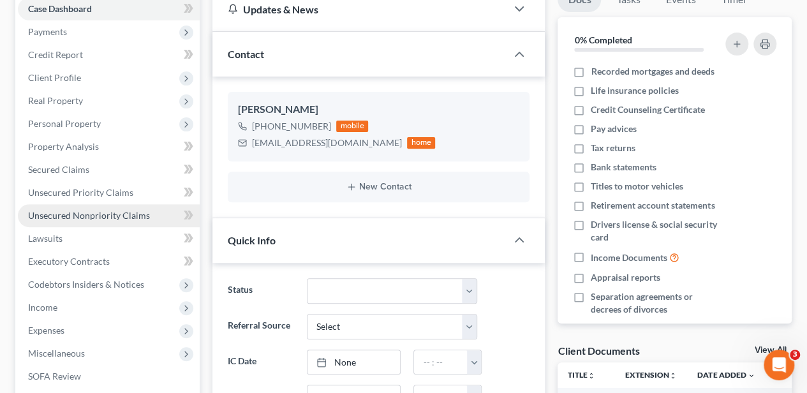
scroll to position [170, 0]
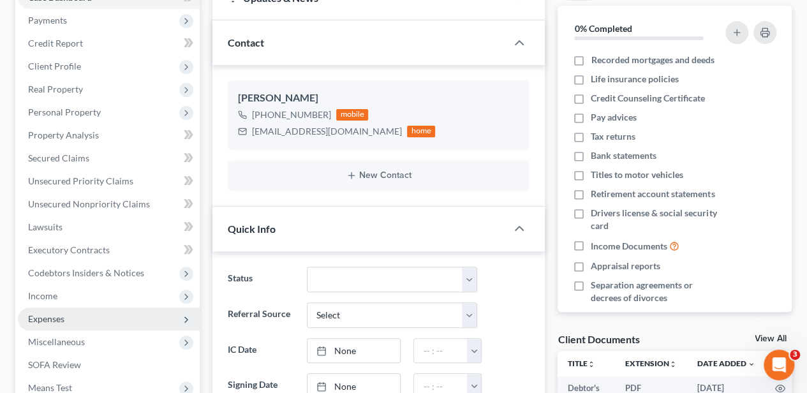
click at [68, 324] on span "Expenses" at bounding box center [109, 318] width 182 height 23
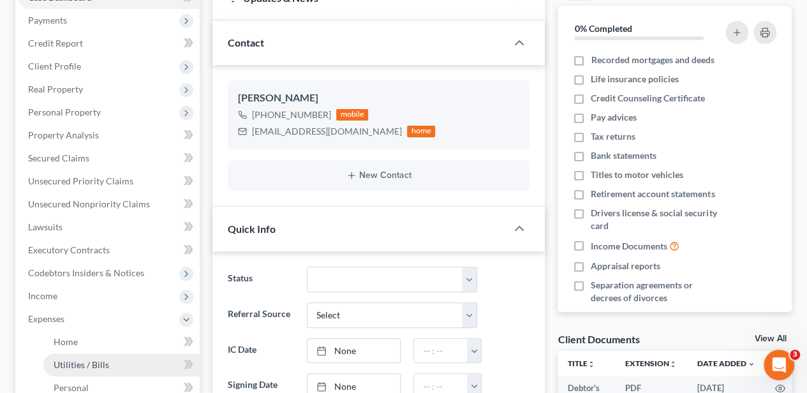
click at [73, 353] on link "Utilities / Bills" at bounding box center [121, 364] width 156 height 23
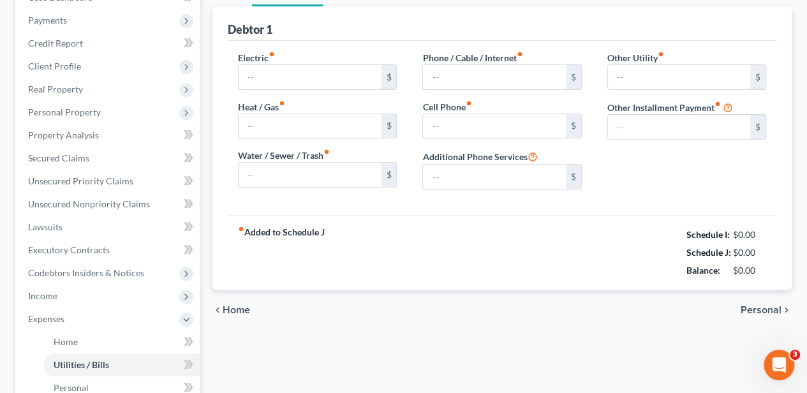
type input "250.00"
type input "0.00"
type input "75.00"
type input "250.00"
type input "0.00"
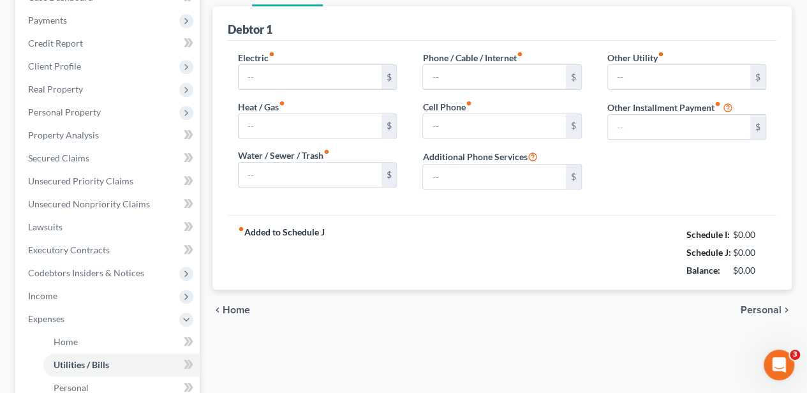
type input "0.00"
type input "408.50"
type input "Boyfriend's car payment (approx. [MEDICAL_DATA]. $12,144.96)"
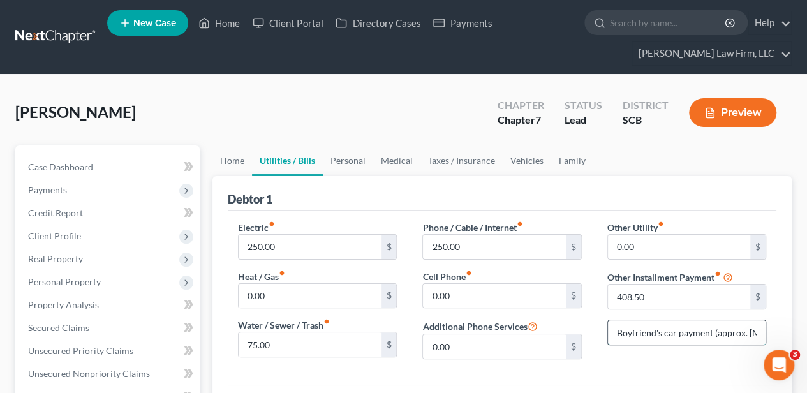
click at [711, 329] on input "Boyfriend's car payment (approx. [MEDICAL_DATA]. $12,144.96)" at bounding box center [686, 332] width 157 height 24
drag, startPoint x: 715, startPoint y: 330, endPoint x: 754, endPoint y: 334, distance: 38.4
click at [754, 334] on input "Boyfriend's car payment (approx. [MEDICAL_DATA]. $12,144.96)" at bounding box center [686, 332] width 157 height 24
